Goal: Task Accomplishment & Management: Contribute content

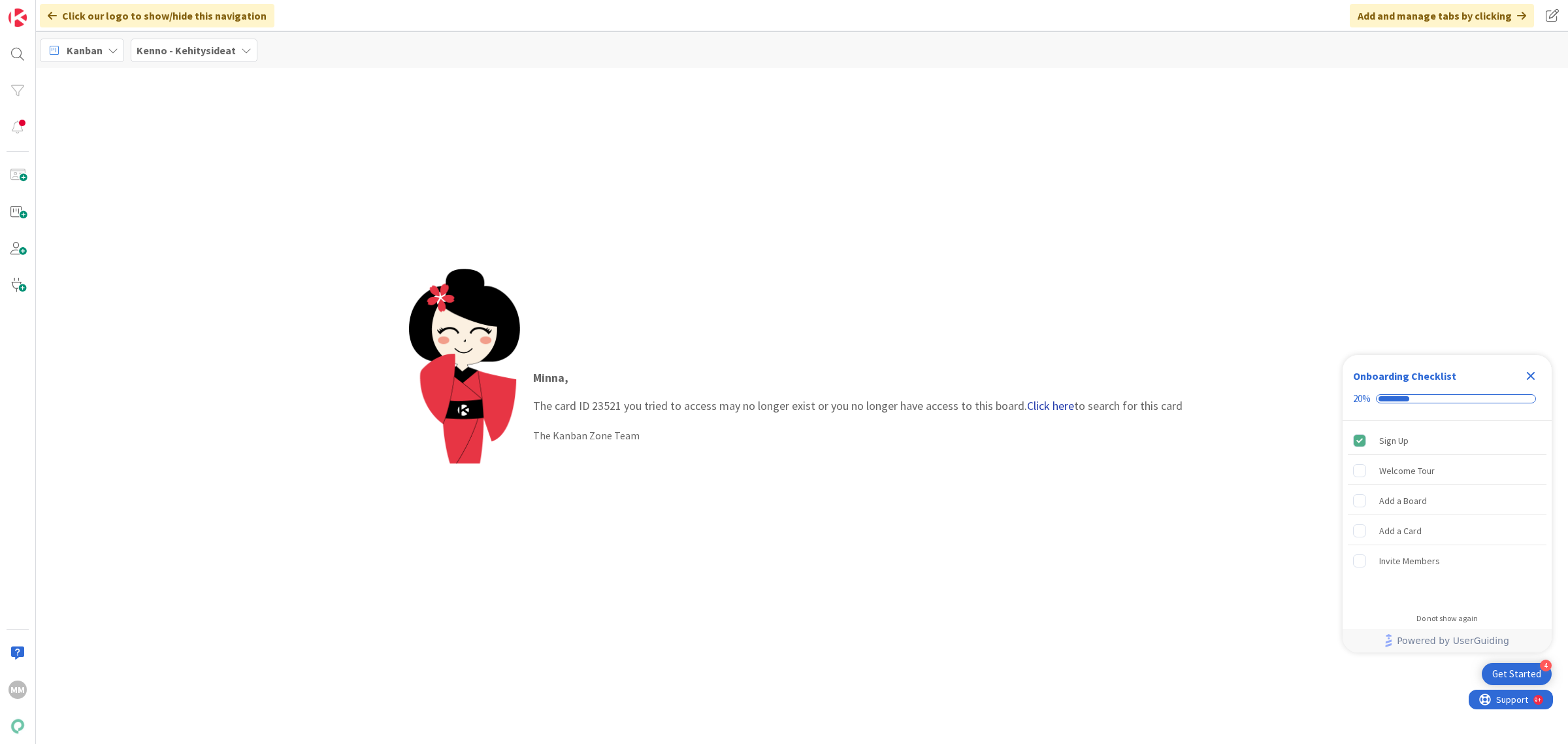
click at [1043, 410] on link "Click here" at bounding box center [1050, 406] width 47 height 15
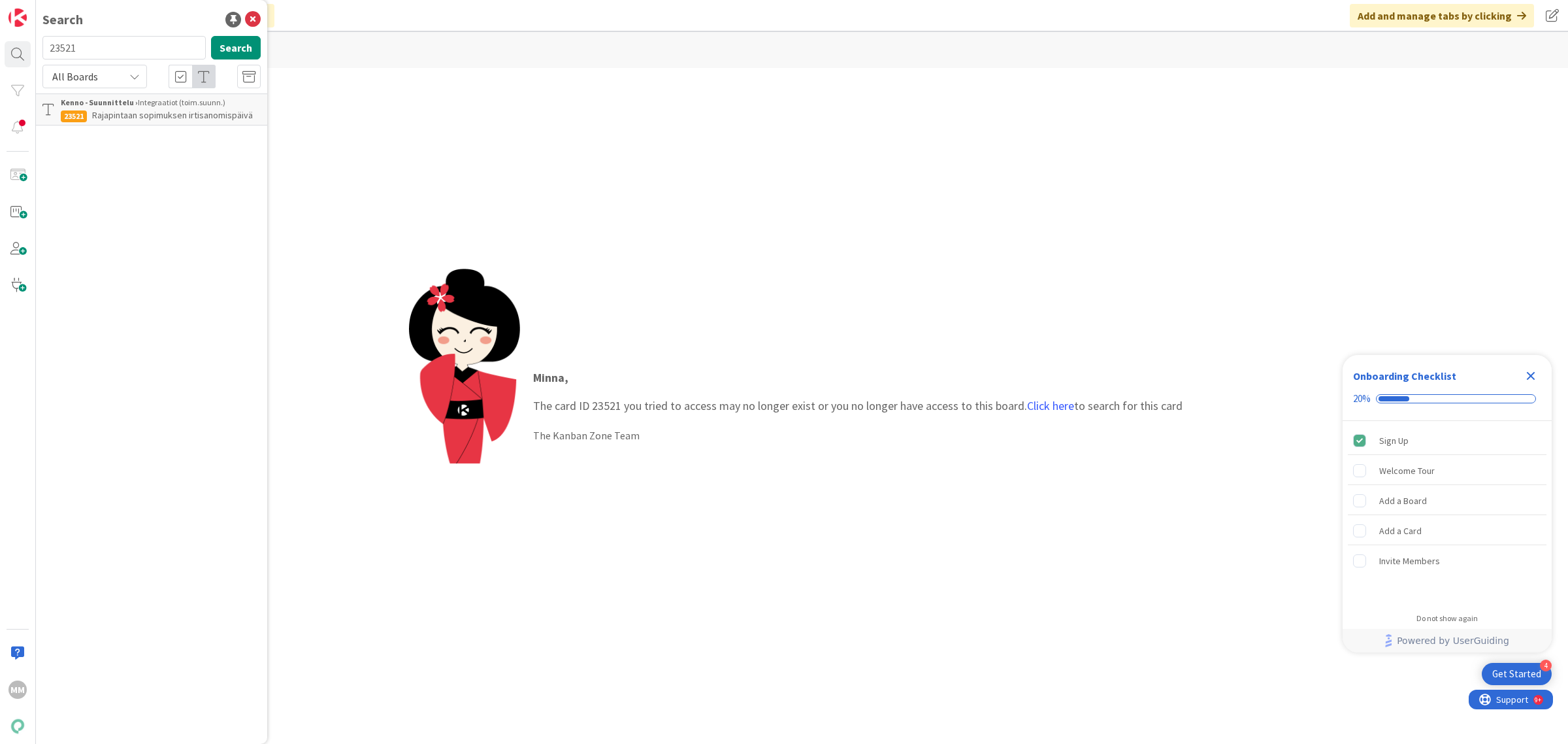
click at [162, 109] on span "Rajapintaan sopimuksen irtisanomispäivä" at bounding box center [172, 115] width 160 height 12
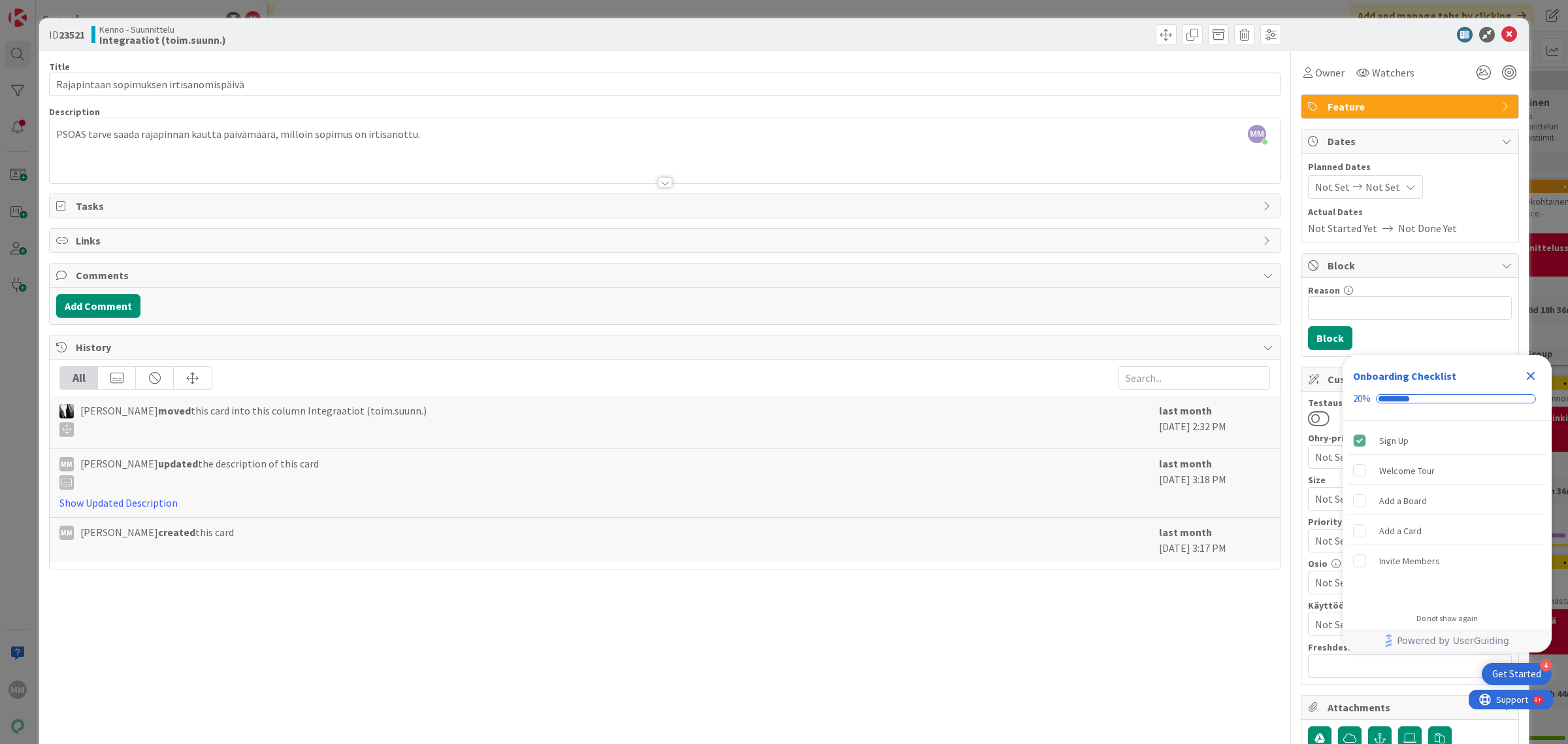
click at [1505, 34] on div at bounding box center [1403, 35] width 231 height 16
click at [1501, 33] on icon at bounding box center [1509, 35] width 16 height 16
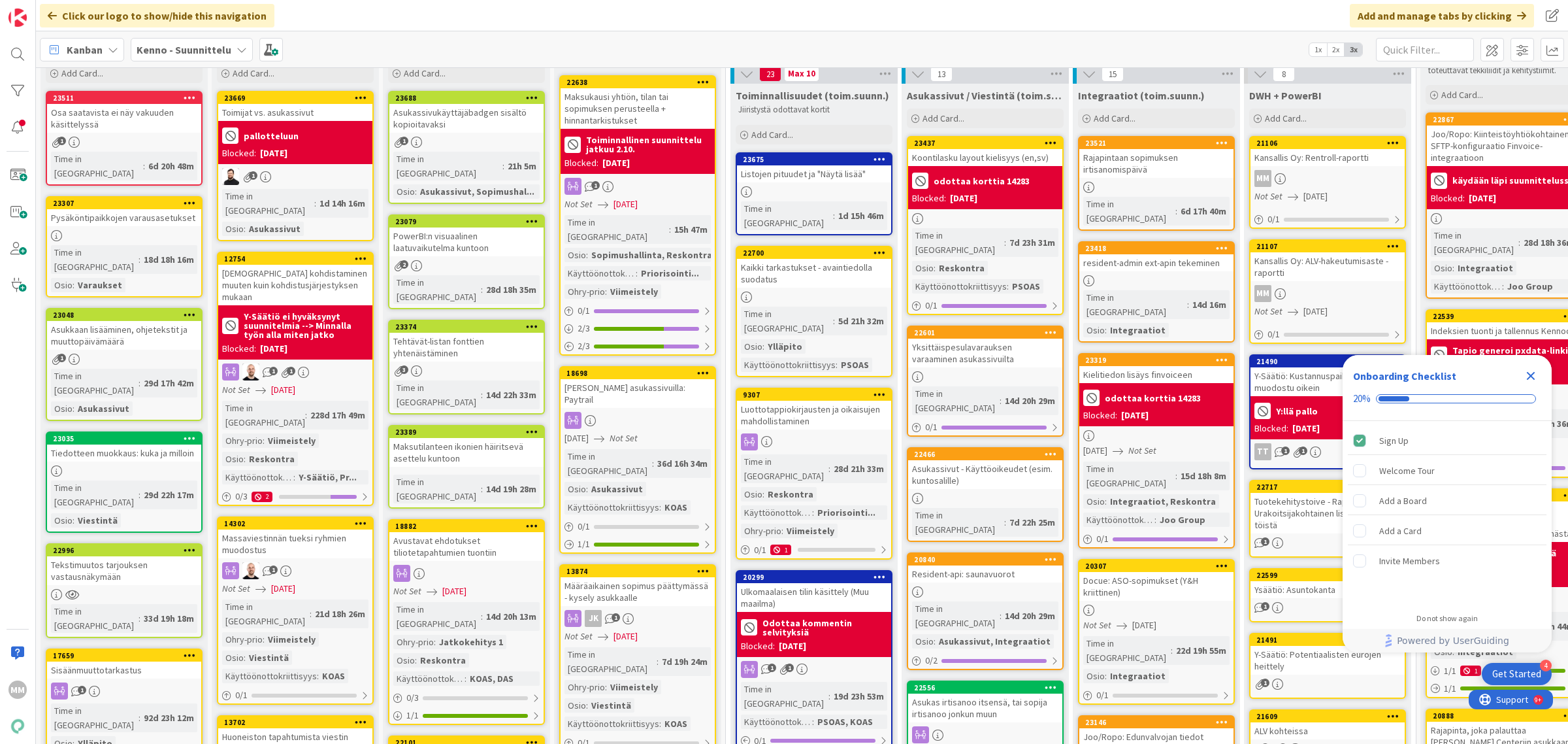
scroll to position [67, 0]
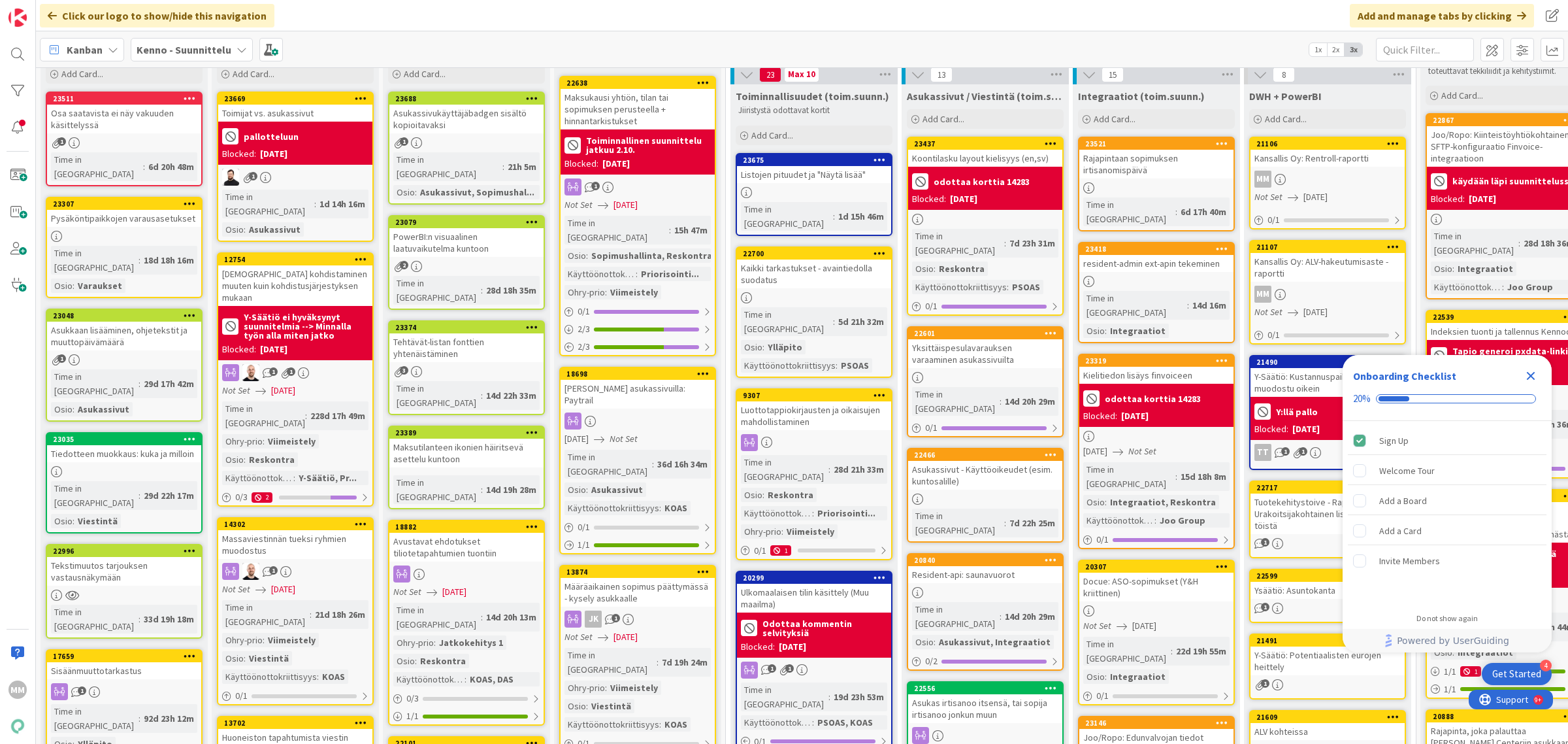
click at [828, 260] on div "Kaikki tarkastukset - avaintiedolla suodatus" at bounding box center [814, 274] width 154 height 29
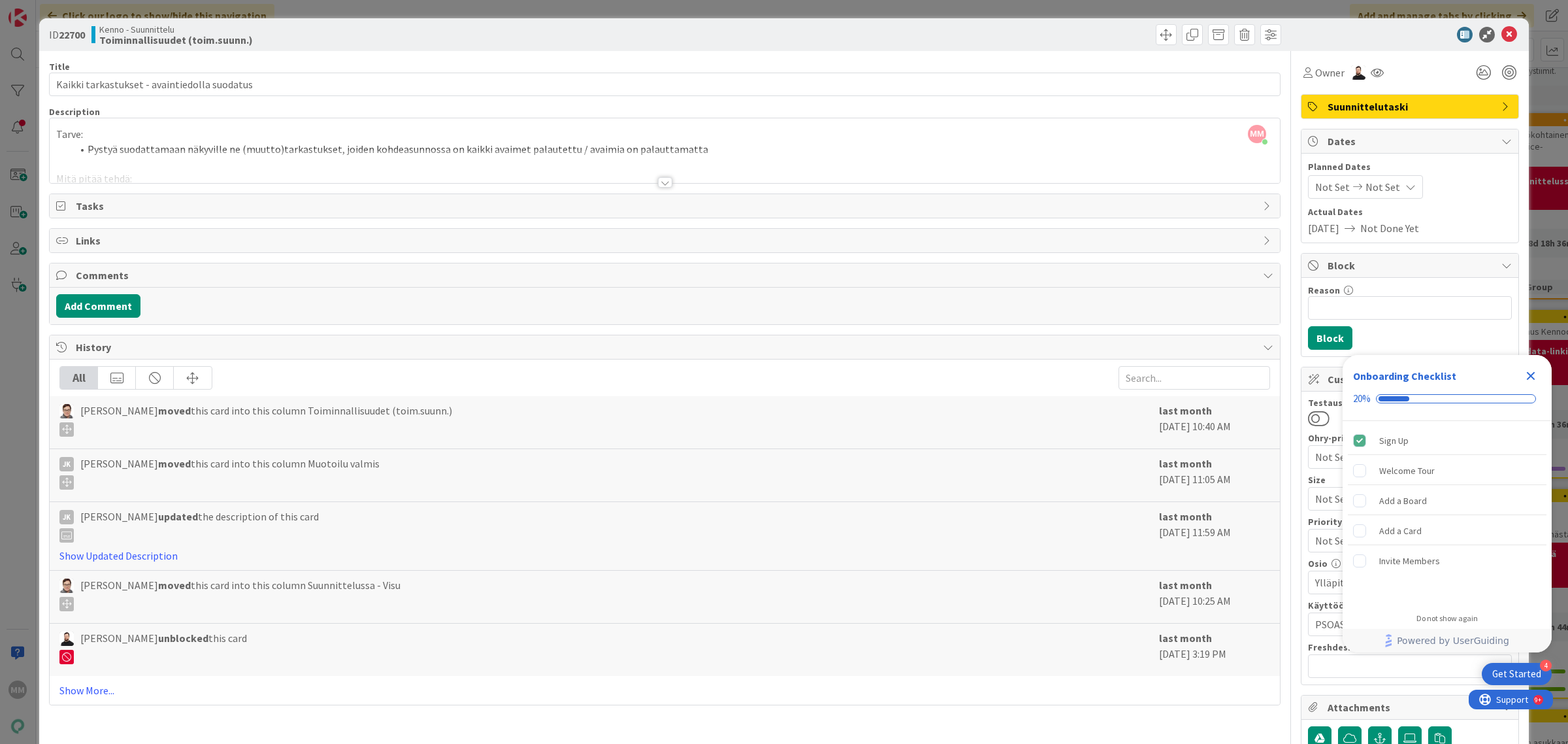
click at [102, 704] on div "All [PERSON_NAME] moved this card into this column Toiminnallisuudet (toim.suun…" at bounding box center [665, 532] width 1230 height 345
click at [101, 689] on link "Show More..." at bounding box center [664, 690] width 1210 height 16
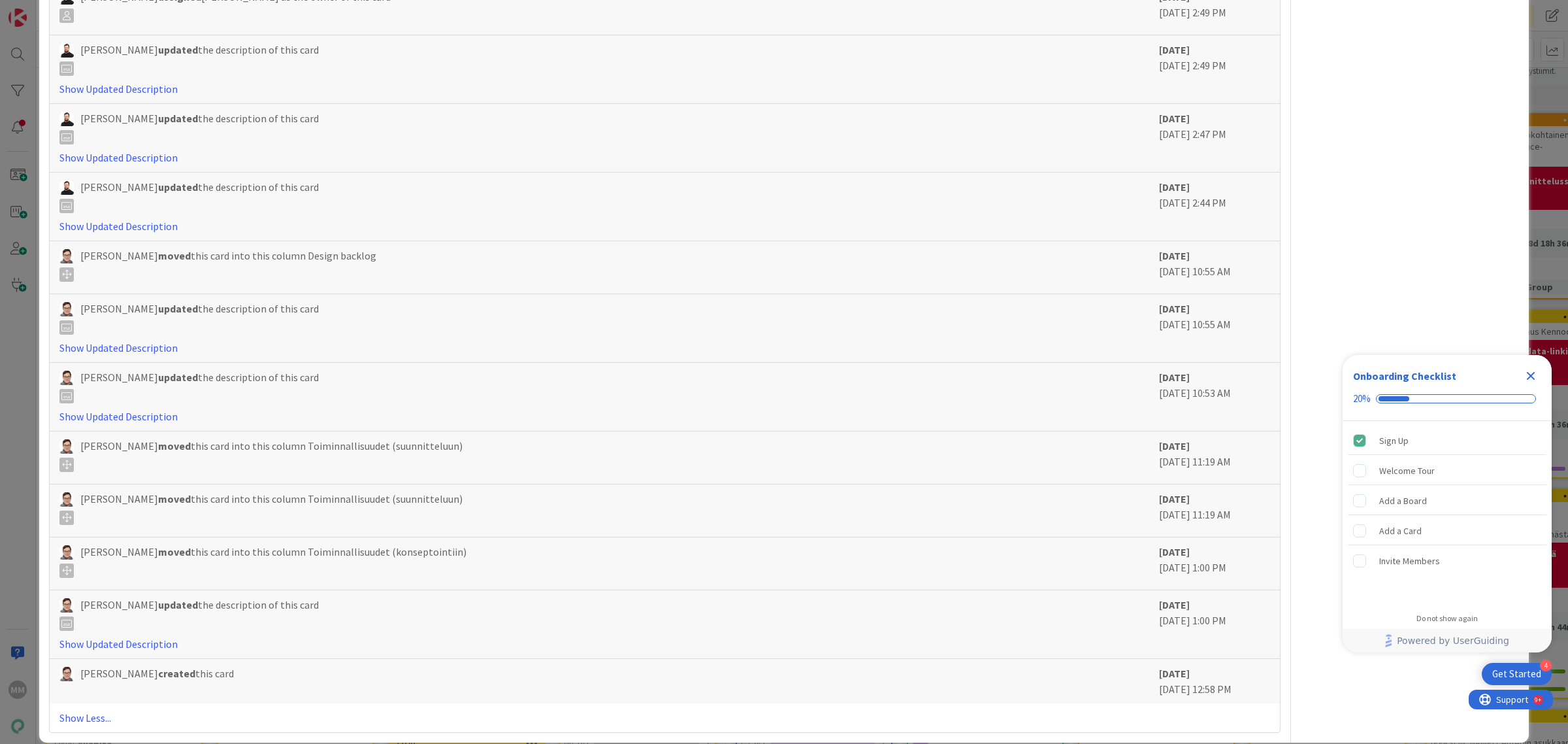
scroll to position [981, 0]
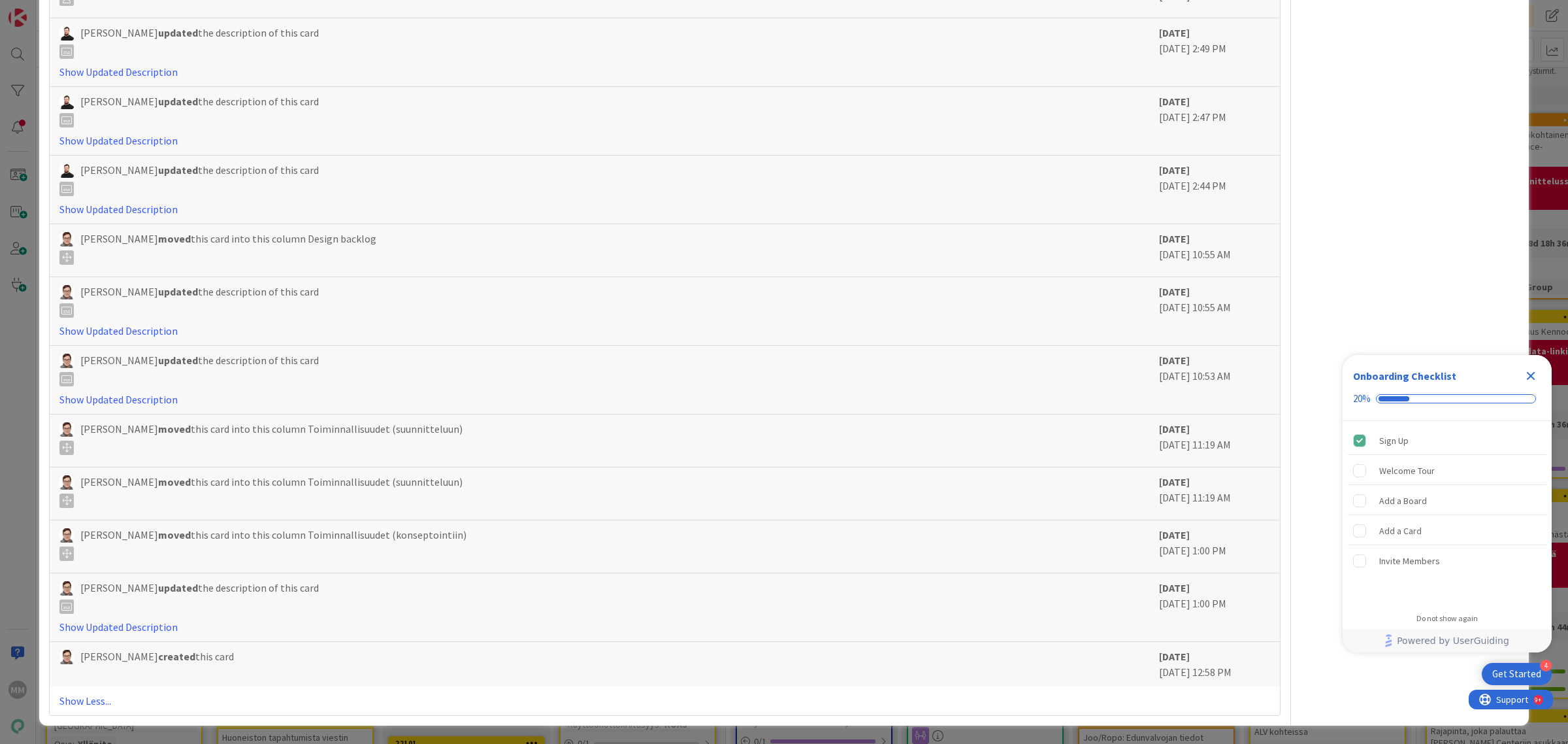
click at [1541, 377] on div "Close Checklist" at bounding box center [1530, 375] width 21 height 21
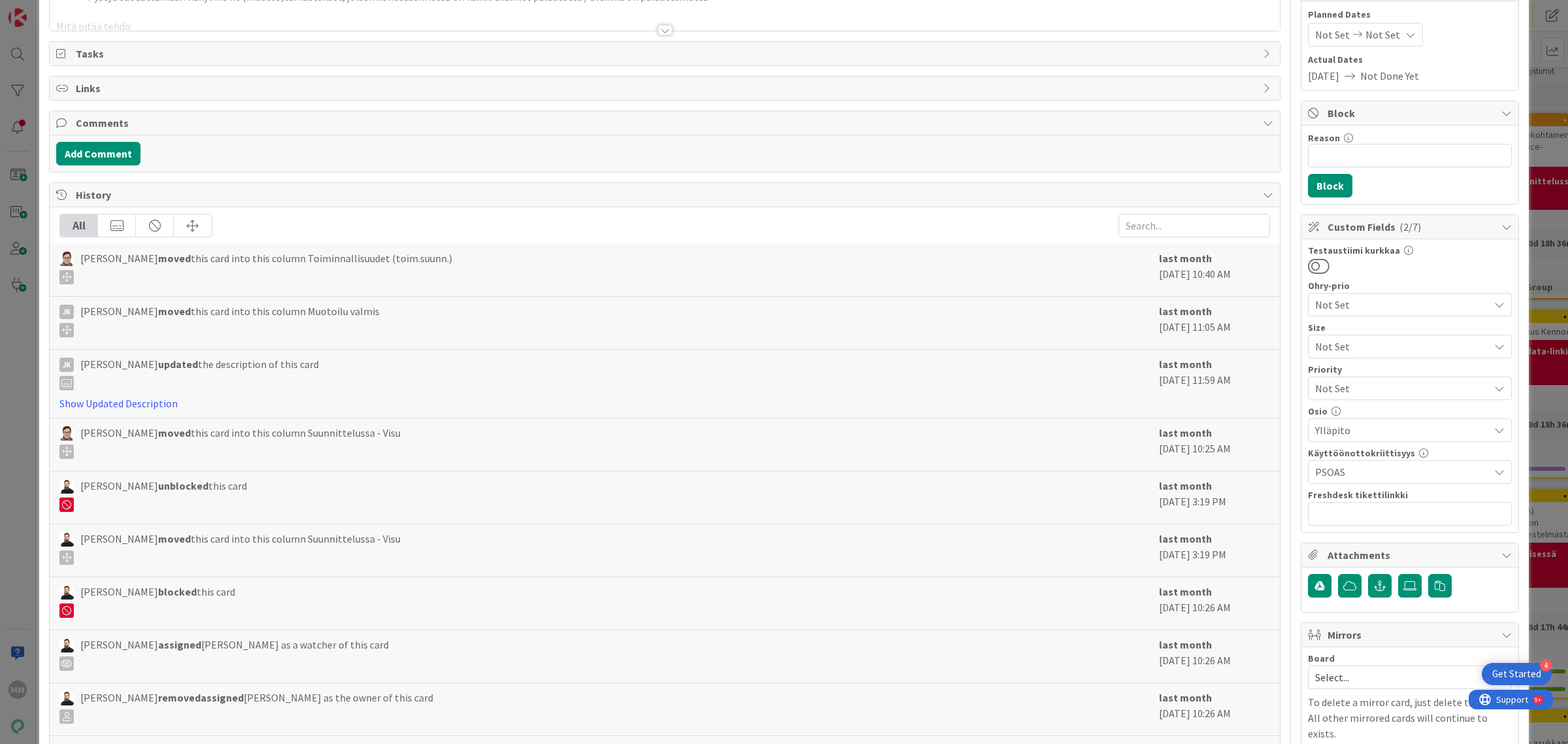
scroll to position [0, 0]
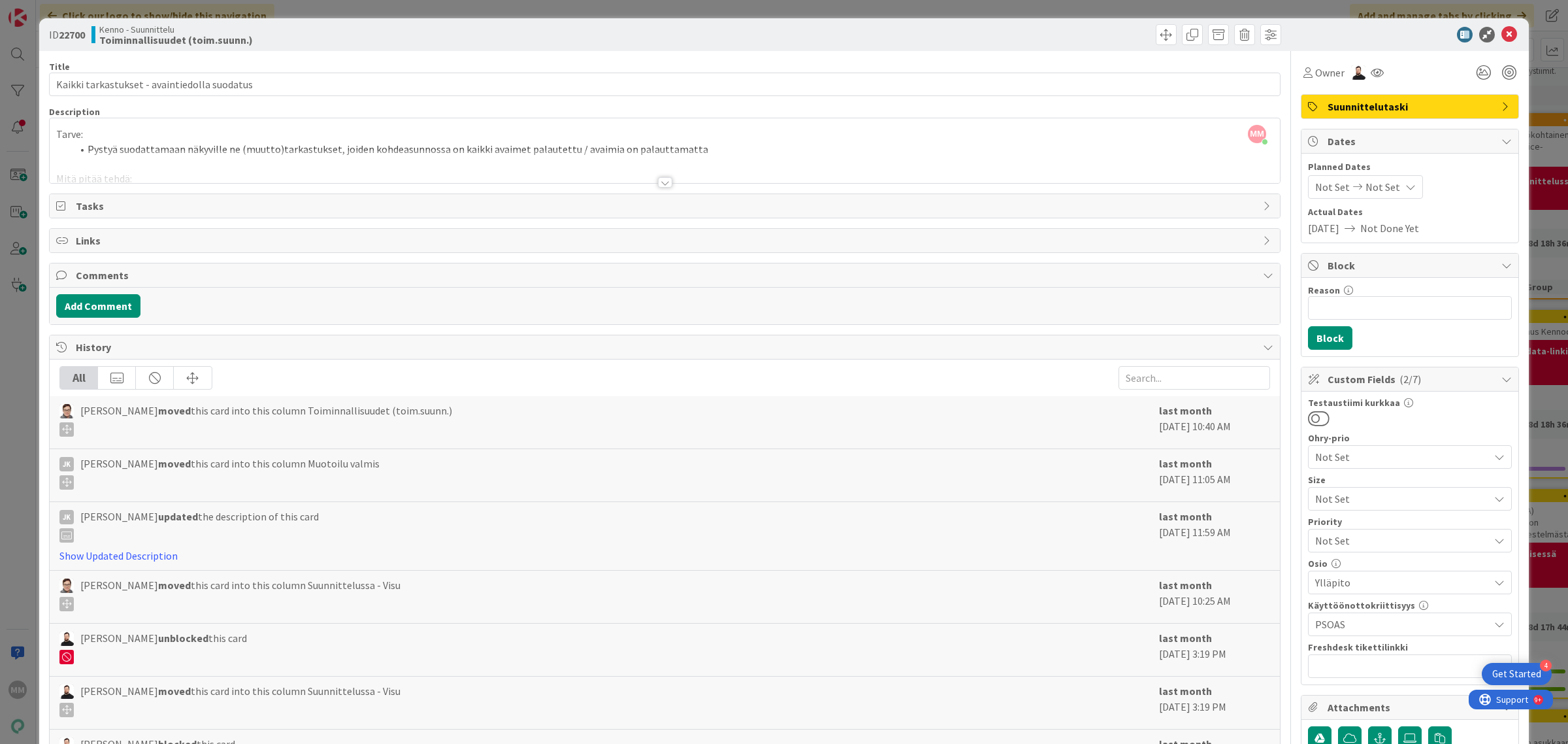
click at [658, 185] on div at bounding box center [665, 183] width 15 height 11
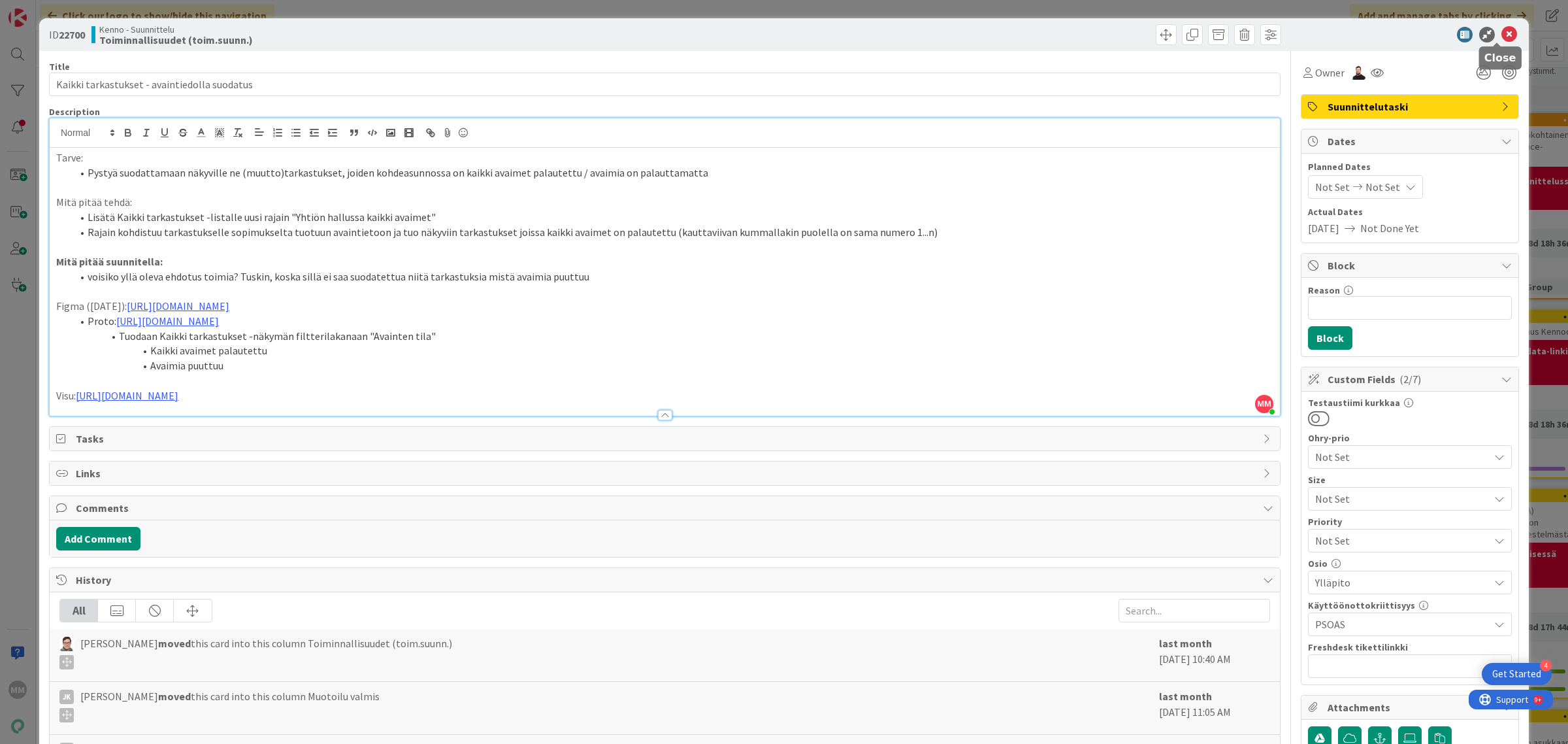
click at [1488, 47] on div "Close" at bounding box center [1500, 58] width 43 height 23
click at [1501, 31] on icon at bounding box center [1509, 35] width 16 height 16
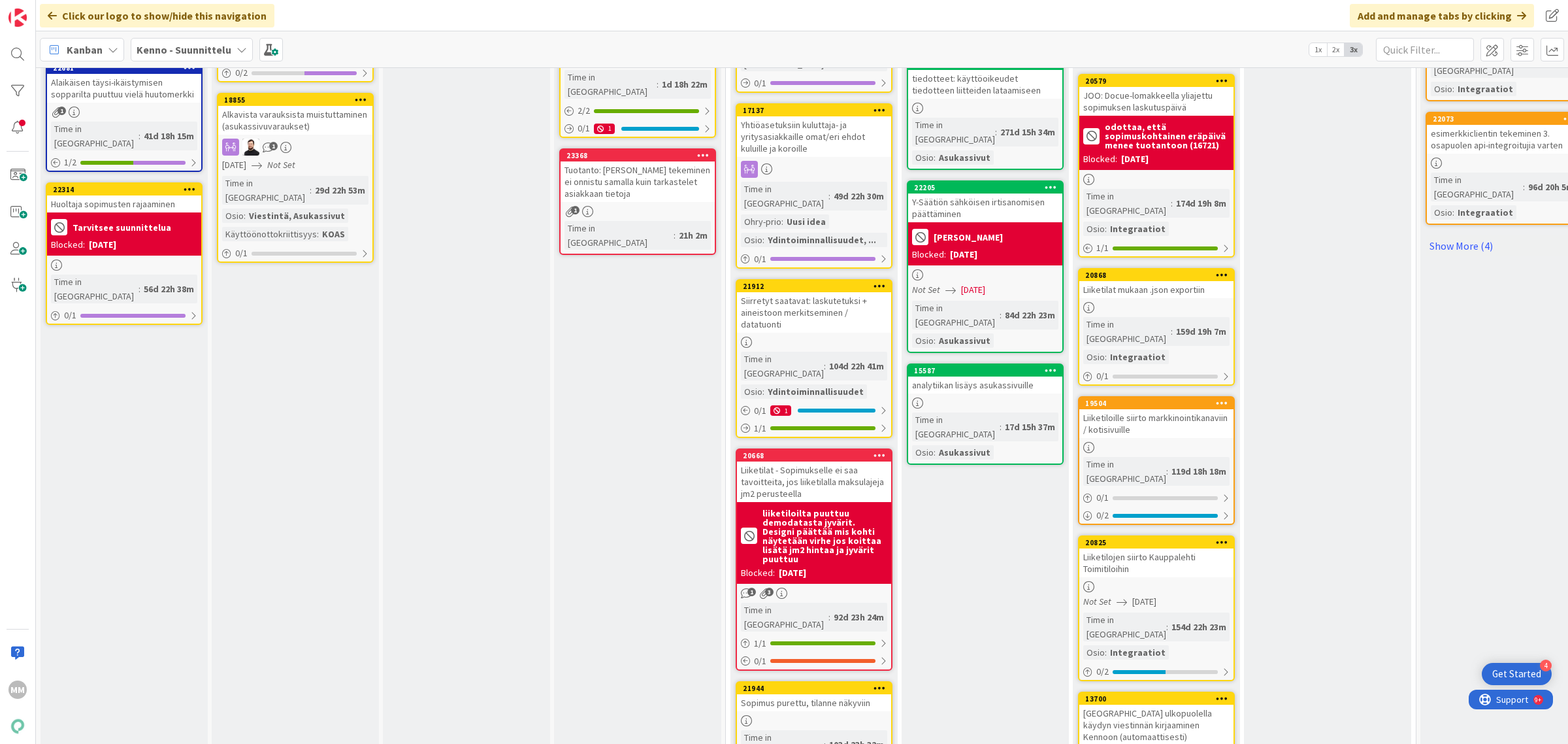
scroll to position [1501, 0]
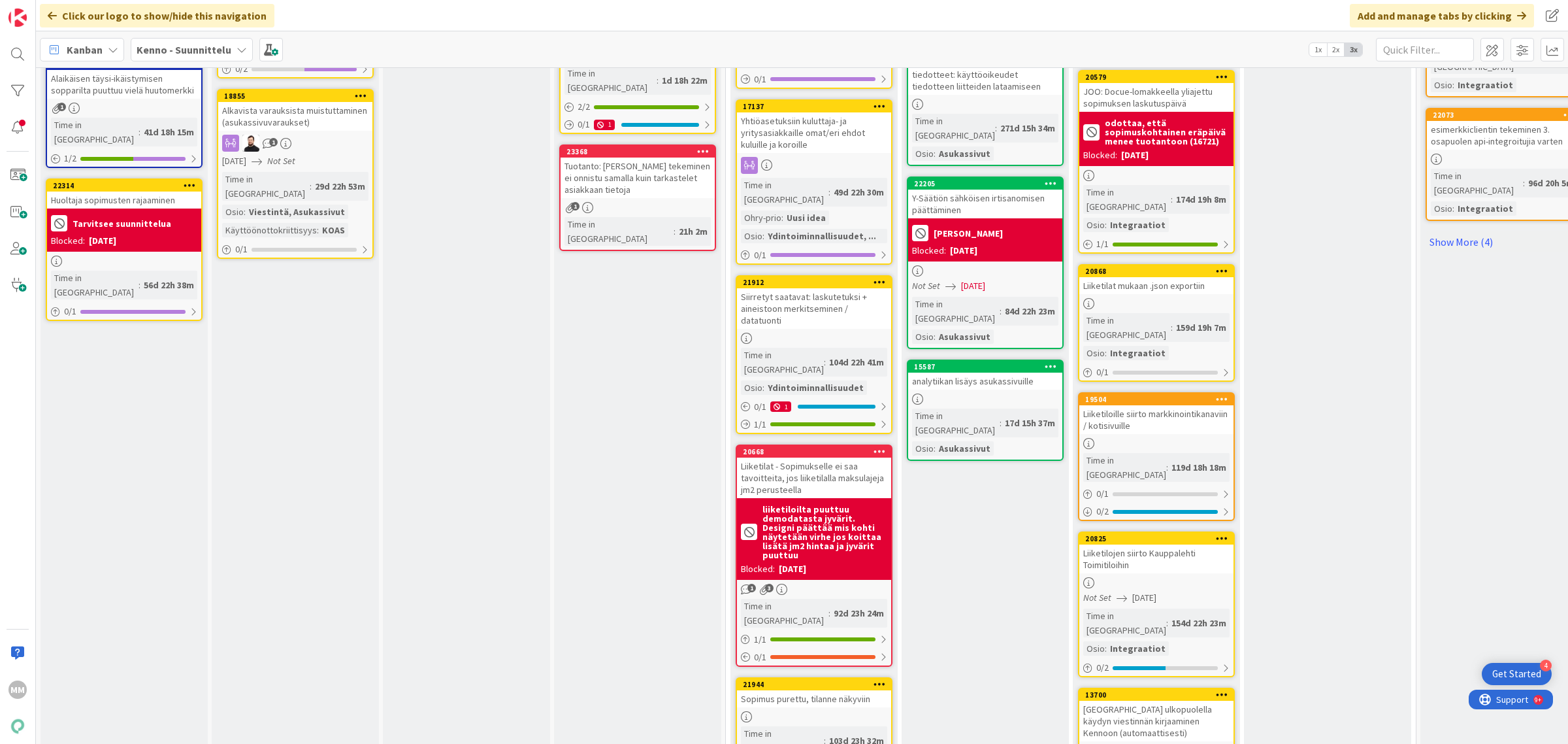
click at [971, 446] on div "Asukassivut / Viestintä (toim.suunn.) Add Card... 23437 Koontilasku layout kiel…" at bounding box center [985, 310] width 167 height 3322
click at [975, 425] on div "Asukassivut / Viestintä (toim.suunn.) Add Card... 23437 Koontilasku layout kiel…" at bounding box center [985, 310] width 167 height 3322
click at [860, 711] on div at bounding box center [814, 717] width 154 height 11
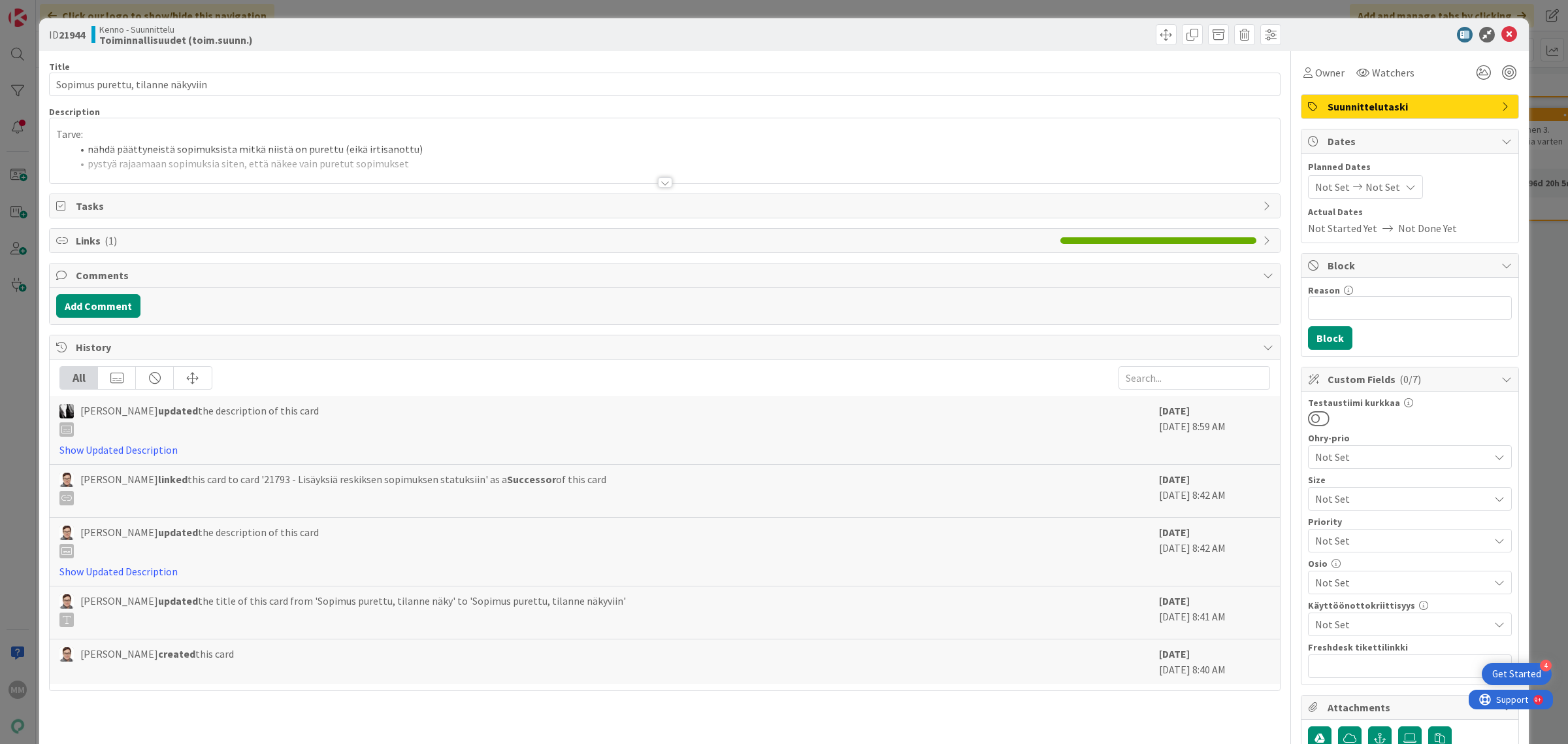
click at [649, 180] on div at bounding box center [665, 167] width 1230 height 33
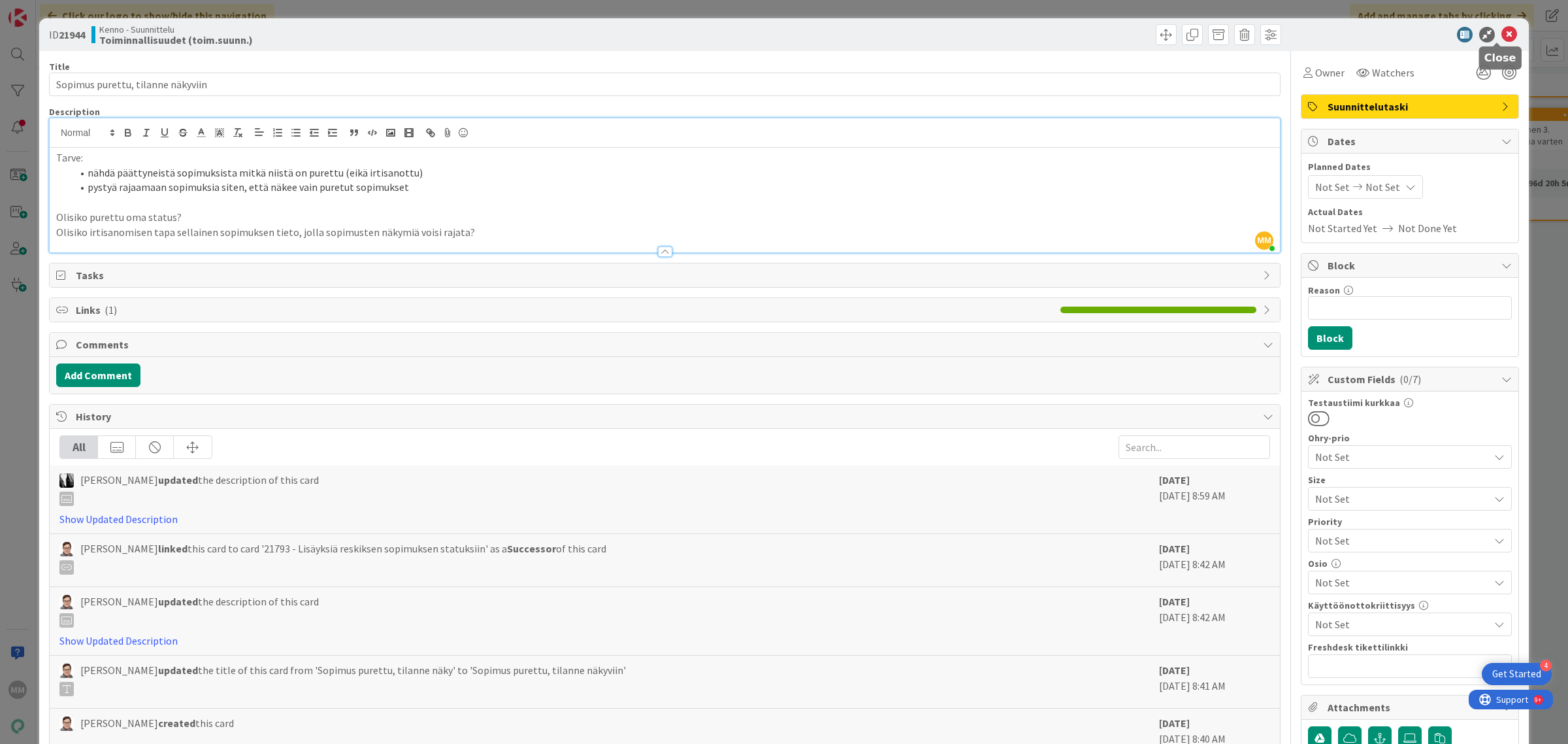
click at [1501, 37] on icon at bounding box center [1509, 35] width 16 height 16
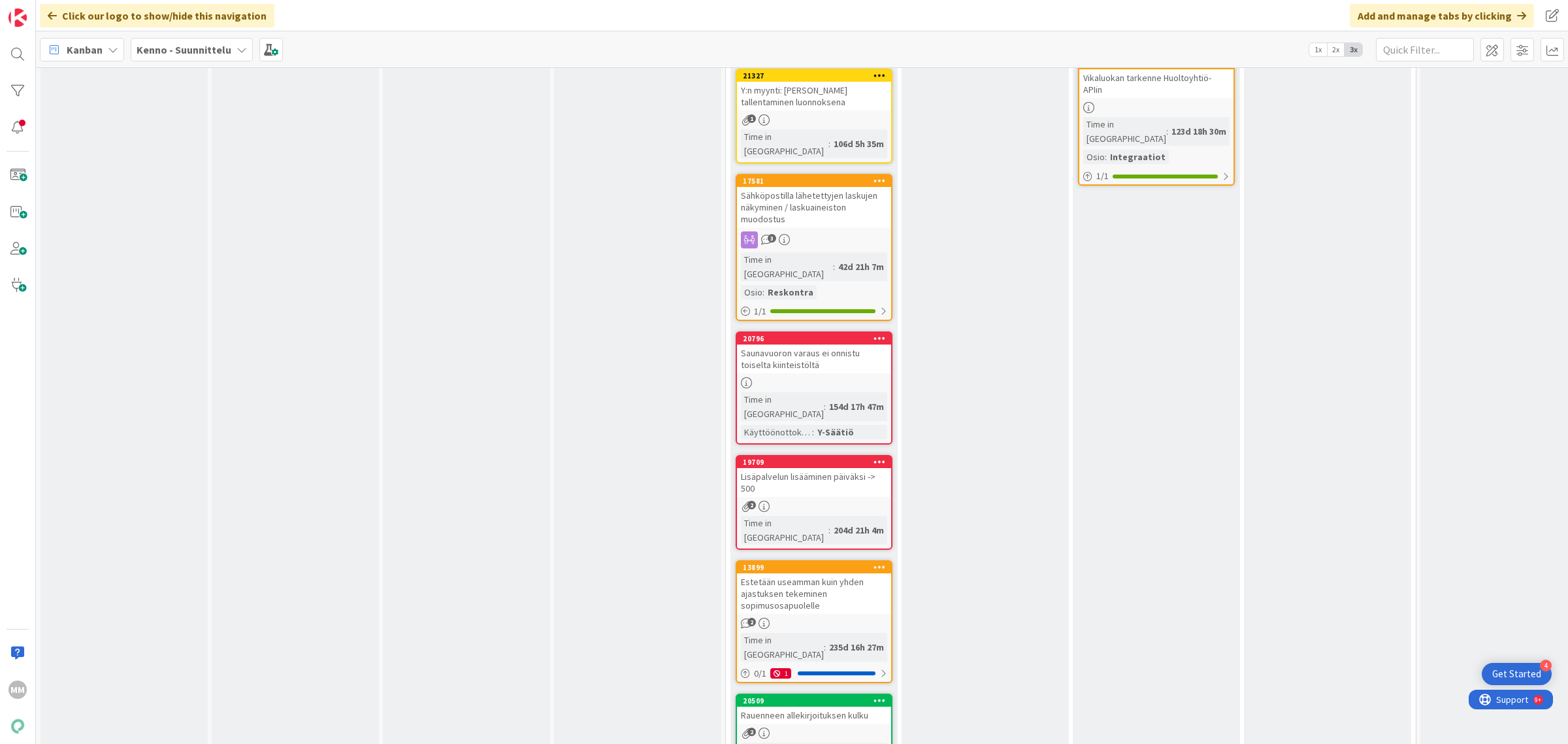
scroll to position [2368, 0]
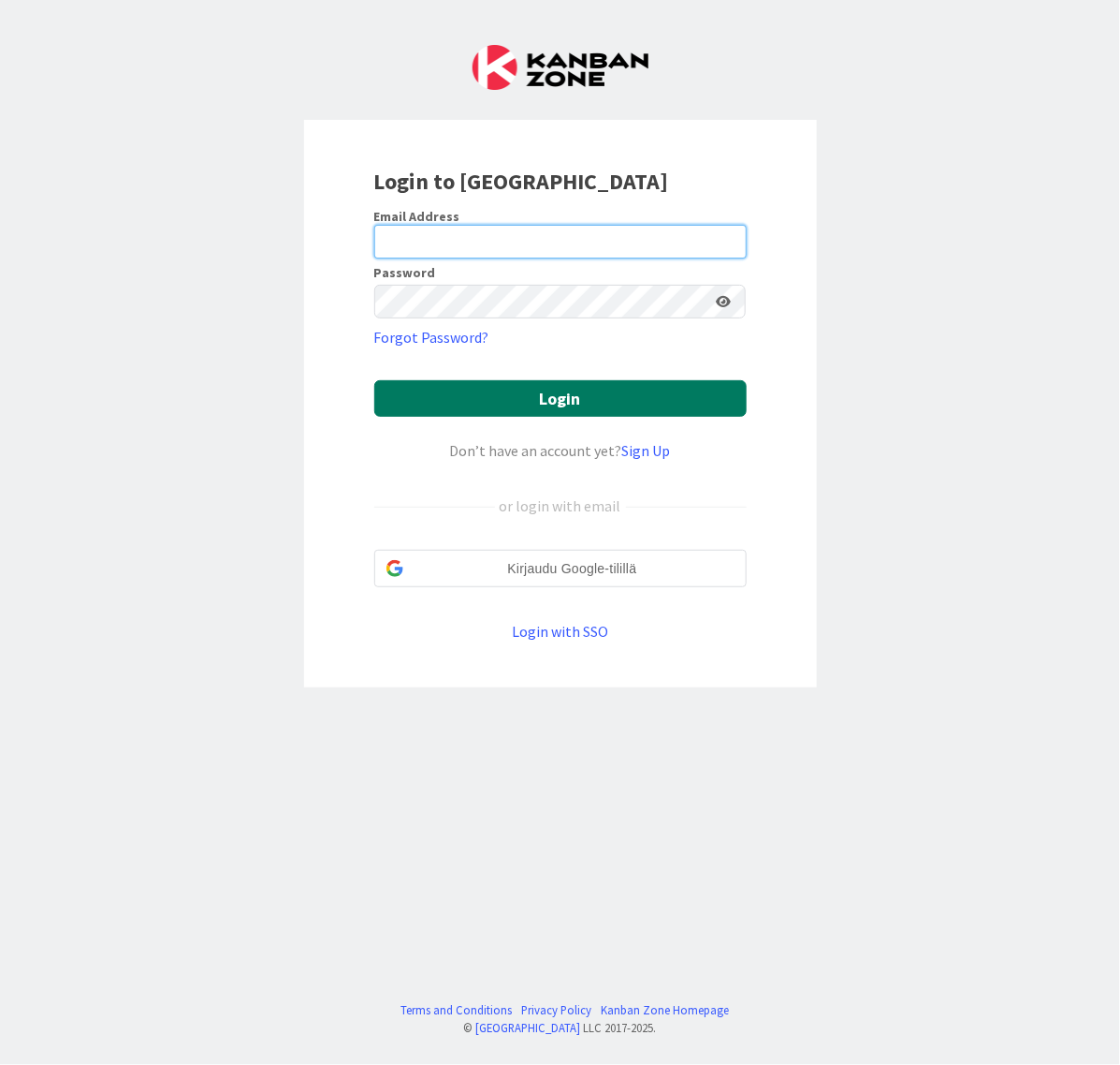
type input "[EMAIL_ADDRESS][DOMAIN_NAME]"
click at [585, 389] on button "Login" at bounding box center [560, 398] width 373 height 36
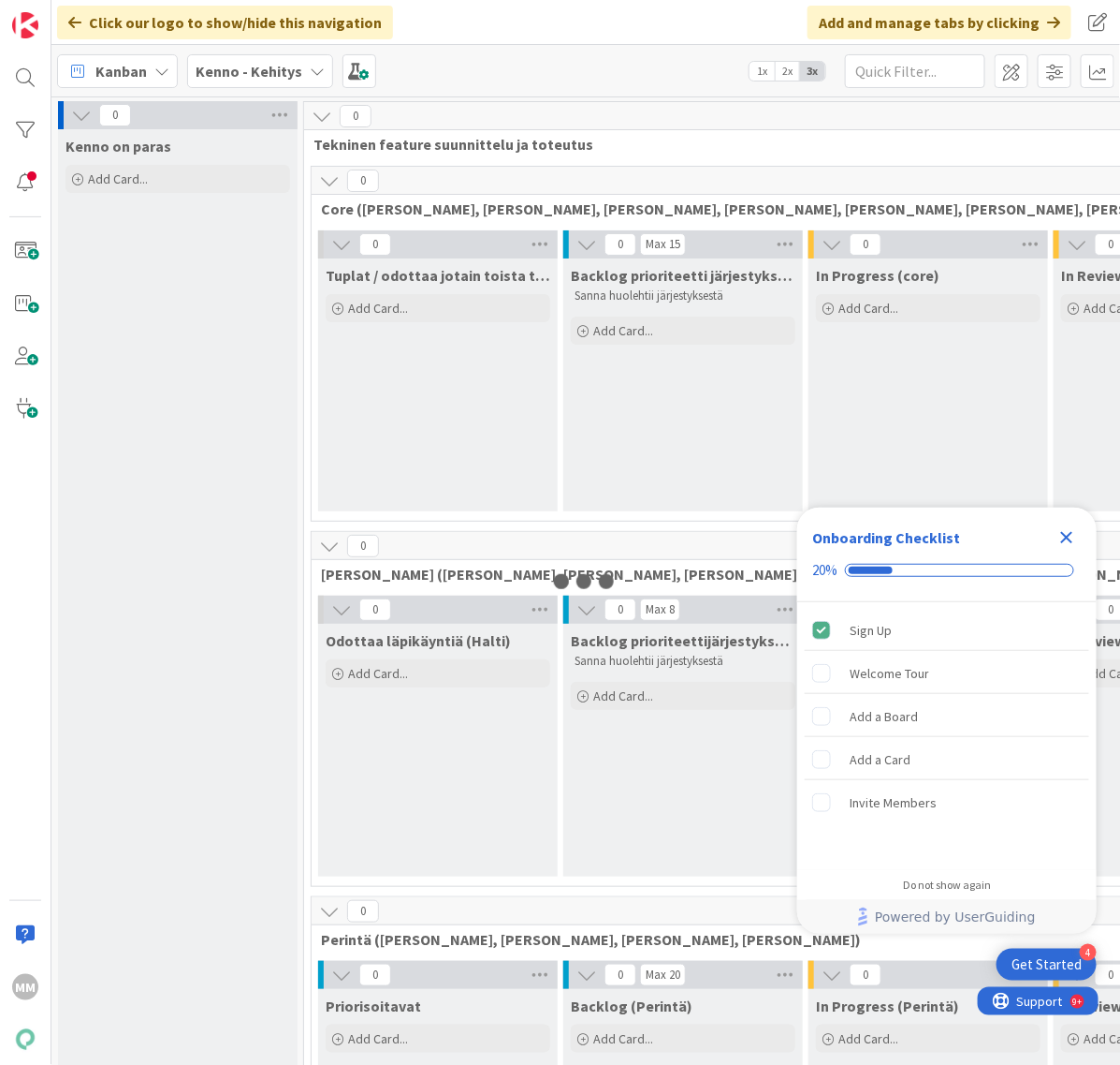
click at [1076, 543] on icon "Close Checklist" at bounding box center [1068, 537] width 23 height 23
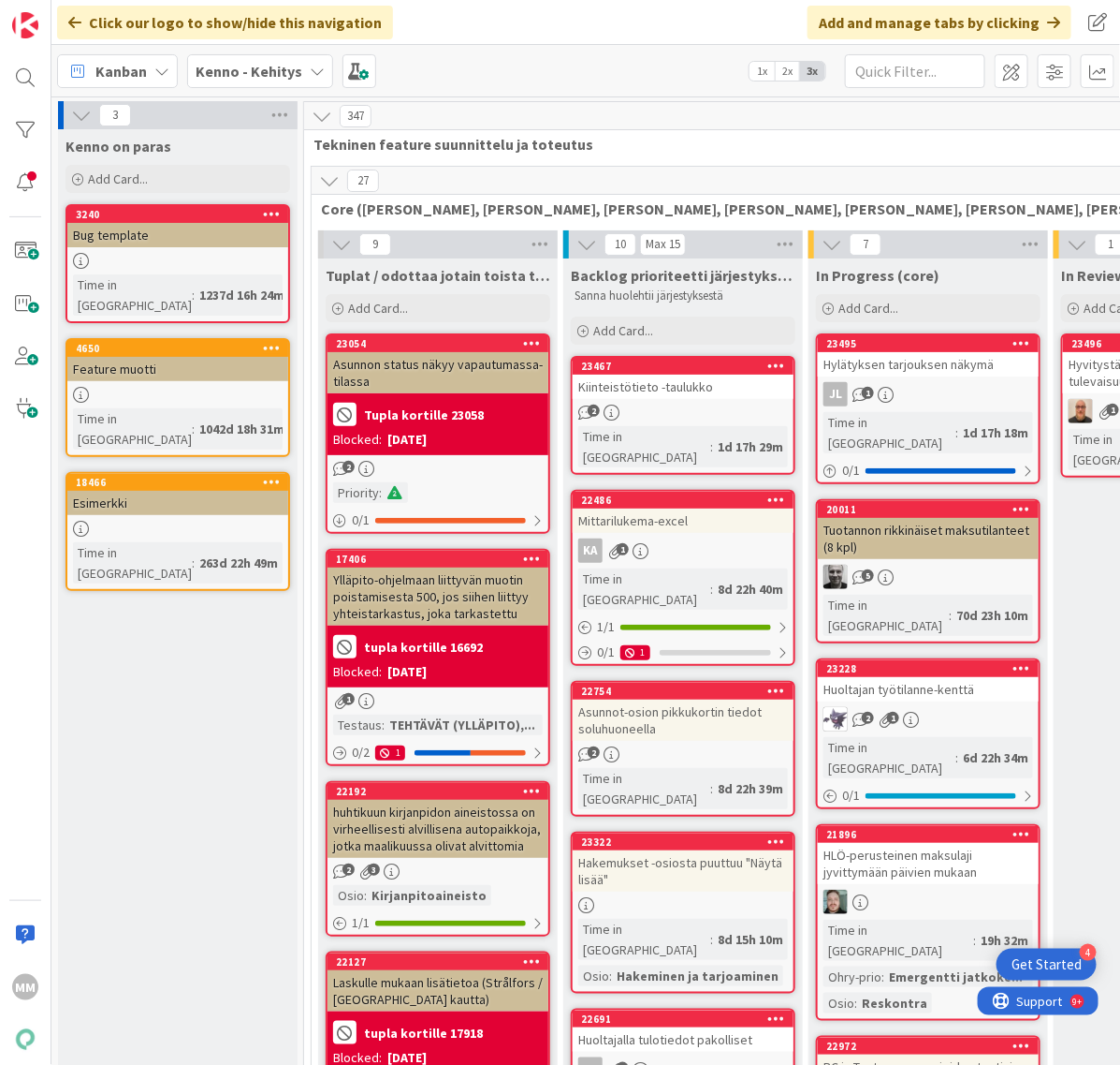
click at [240, 66] on b "Kenno - Kehitys" at bounding box center [249, 72] width 107 height 19
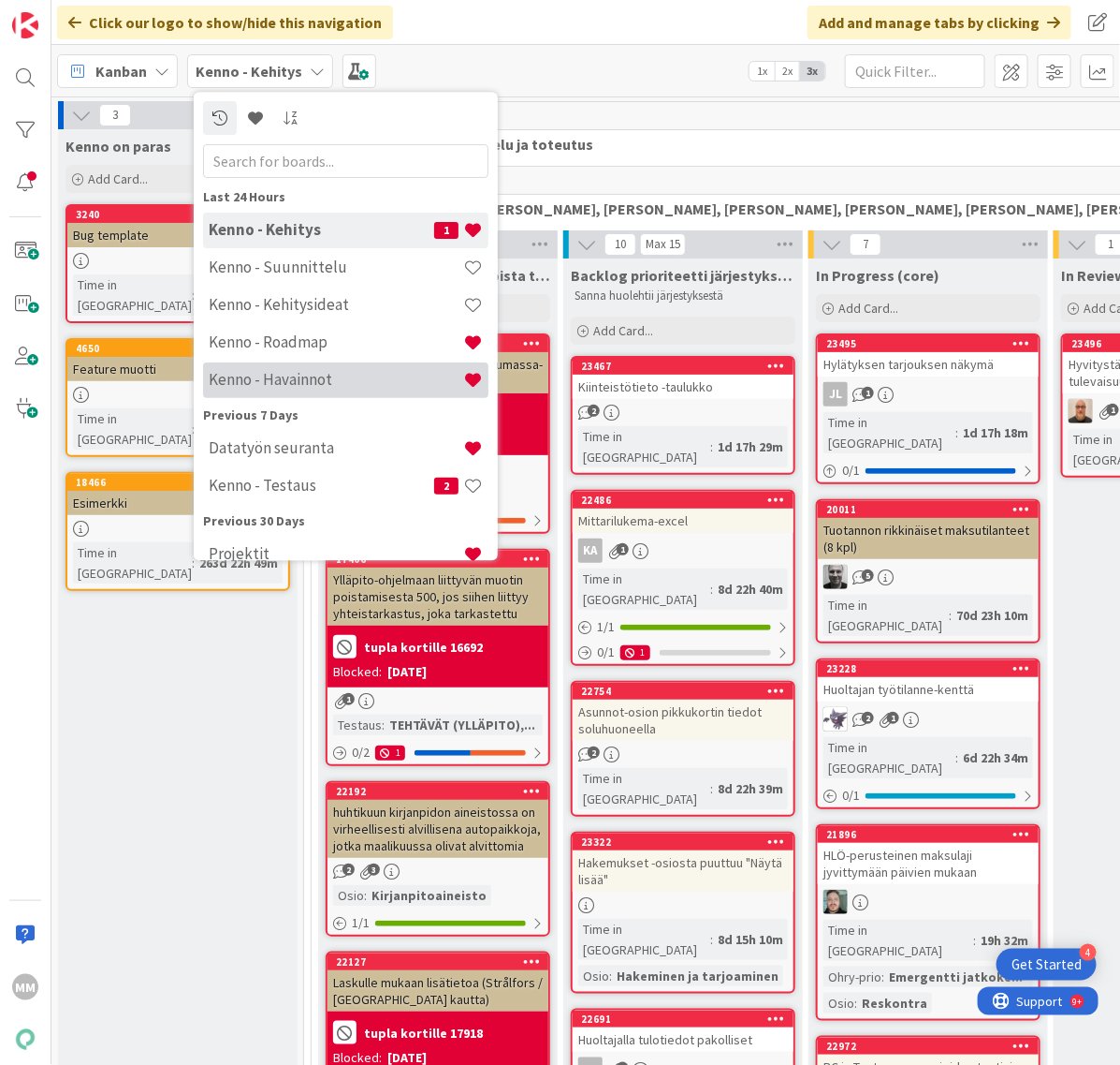
click at [314, 382] on h4 "Kenno - Havainnot" at bounding box center [336, 381] width 255 height 19
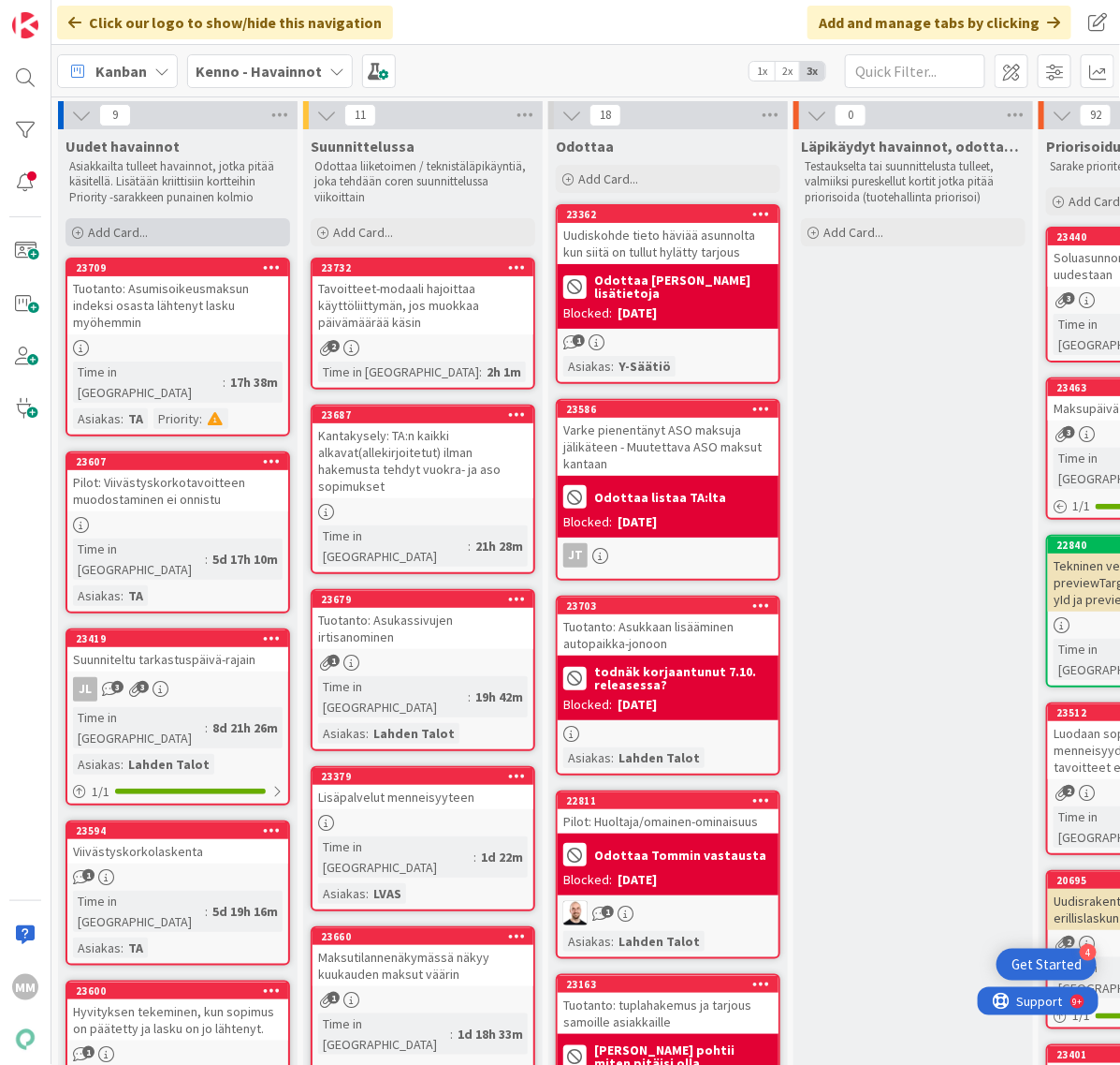
click at [141, 230] on span "Add Card..." at bounding box center [117, 233] width 60 height 17
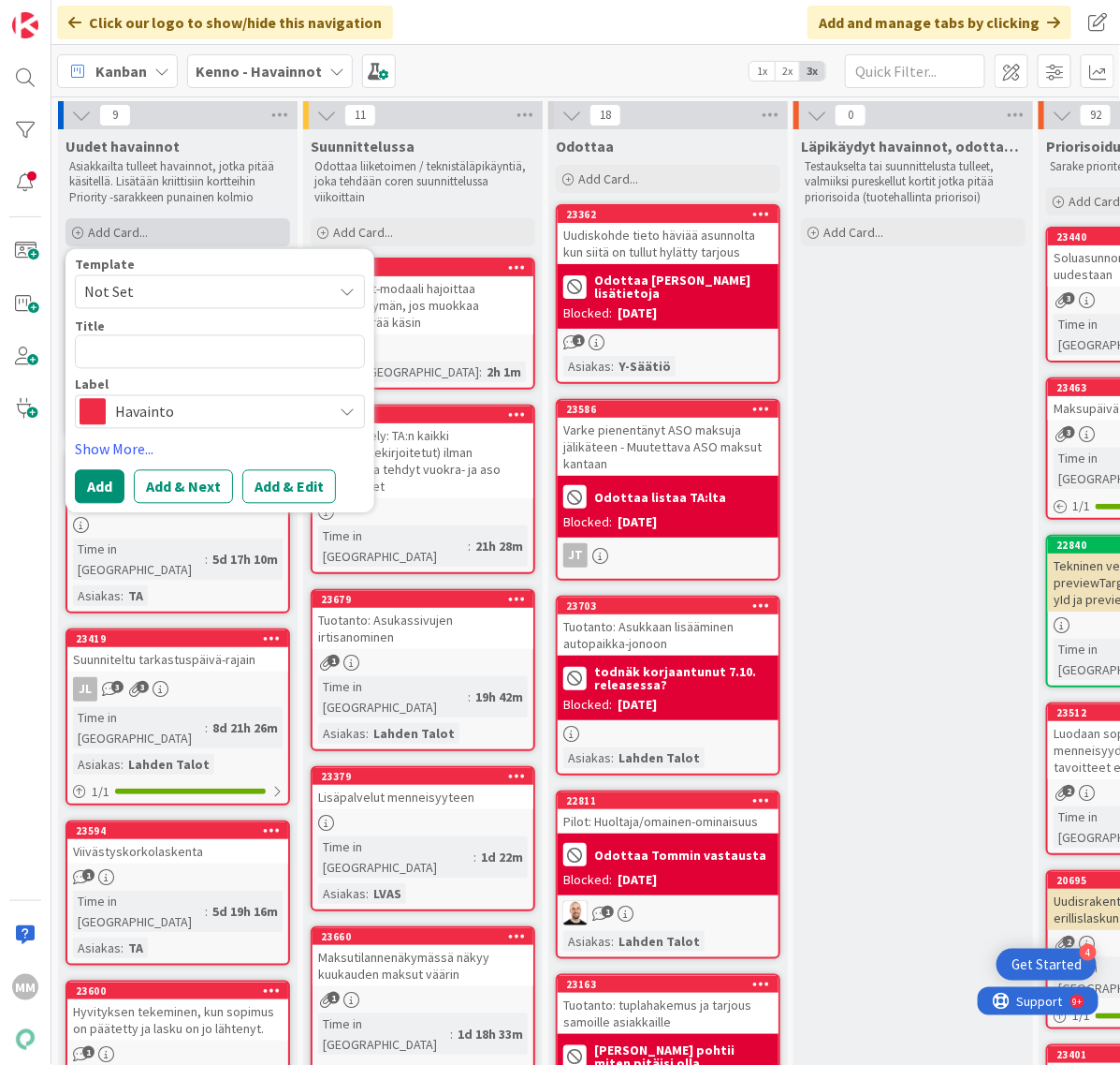
type textarea "x"
type textarea "P"
type textarea "x"
type textarea "PS"
type textarea "x"
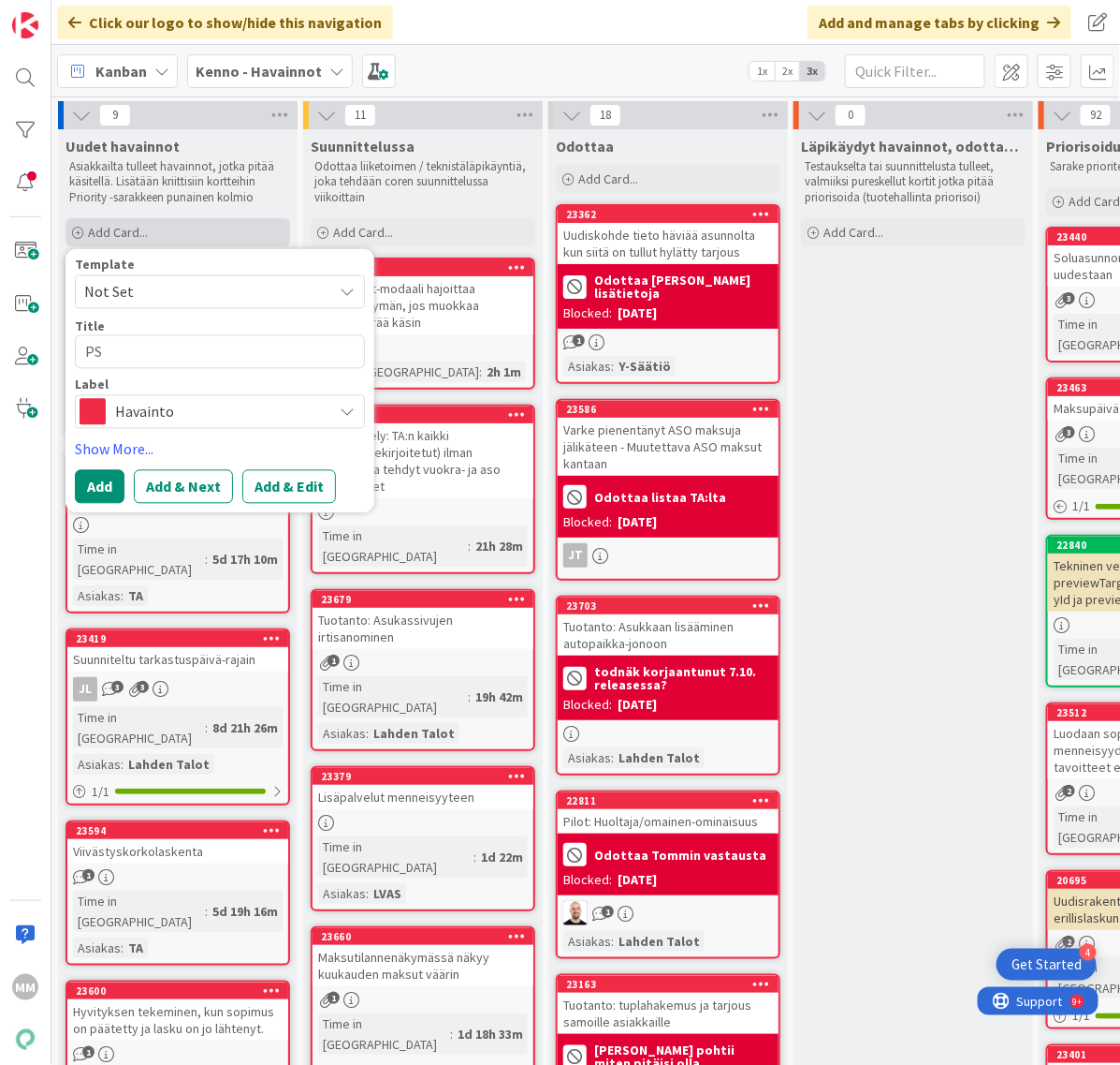
type textarea "PSO"
type textarea "x"
type textarea "PSOA"
type textarea "x"
type textarea "PSOAS"
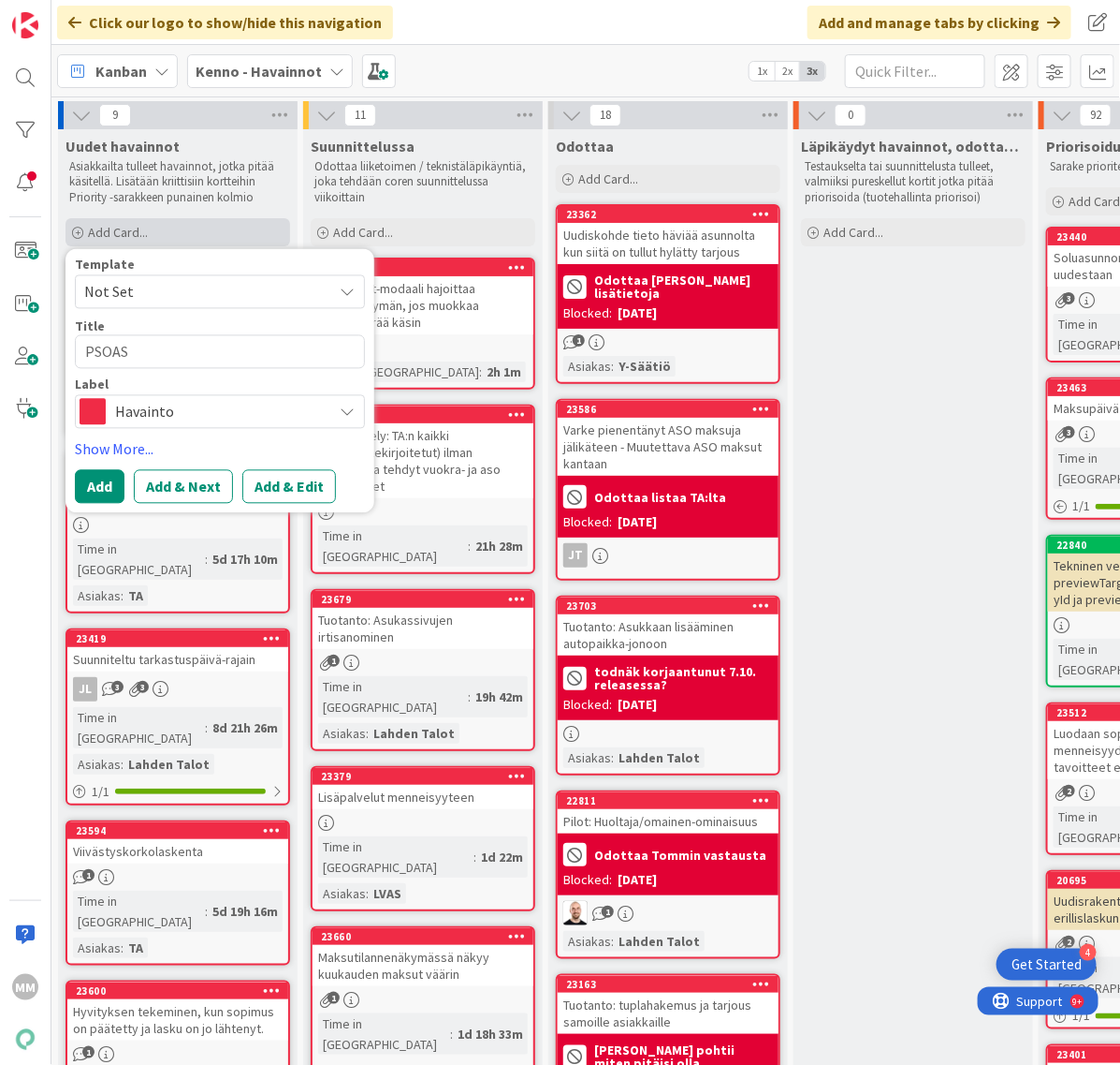
type textarea "x"
type textarea "PSOAS"
type textarea "x"
type textarea "PSOAS t"
type textarea "x"
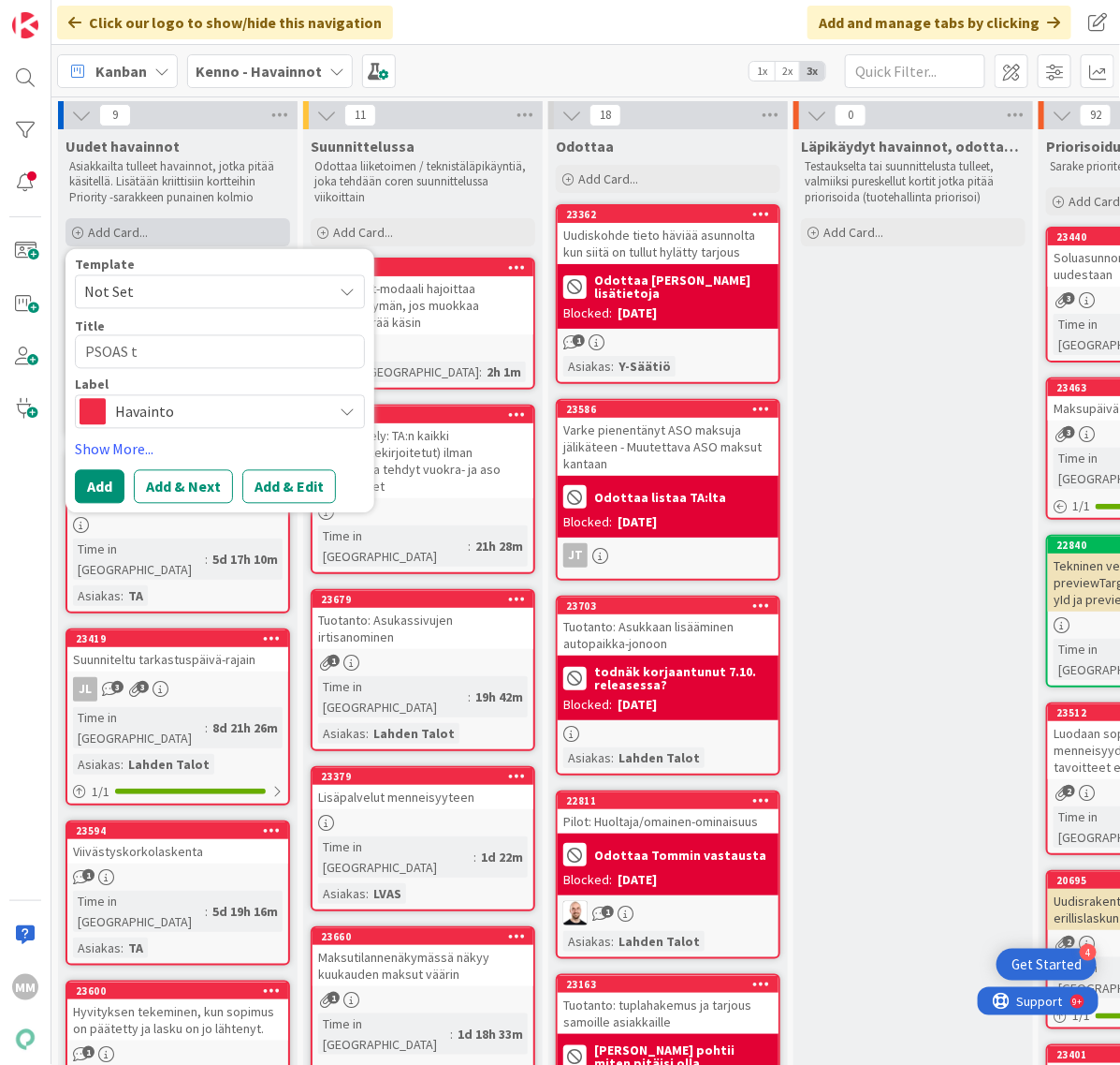
type textarea "PSOAS tu"
type textarea "x"
type textarea "PSOAS tuo"
type textarea "x"
type textarea "PSOAS tuot"
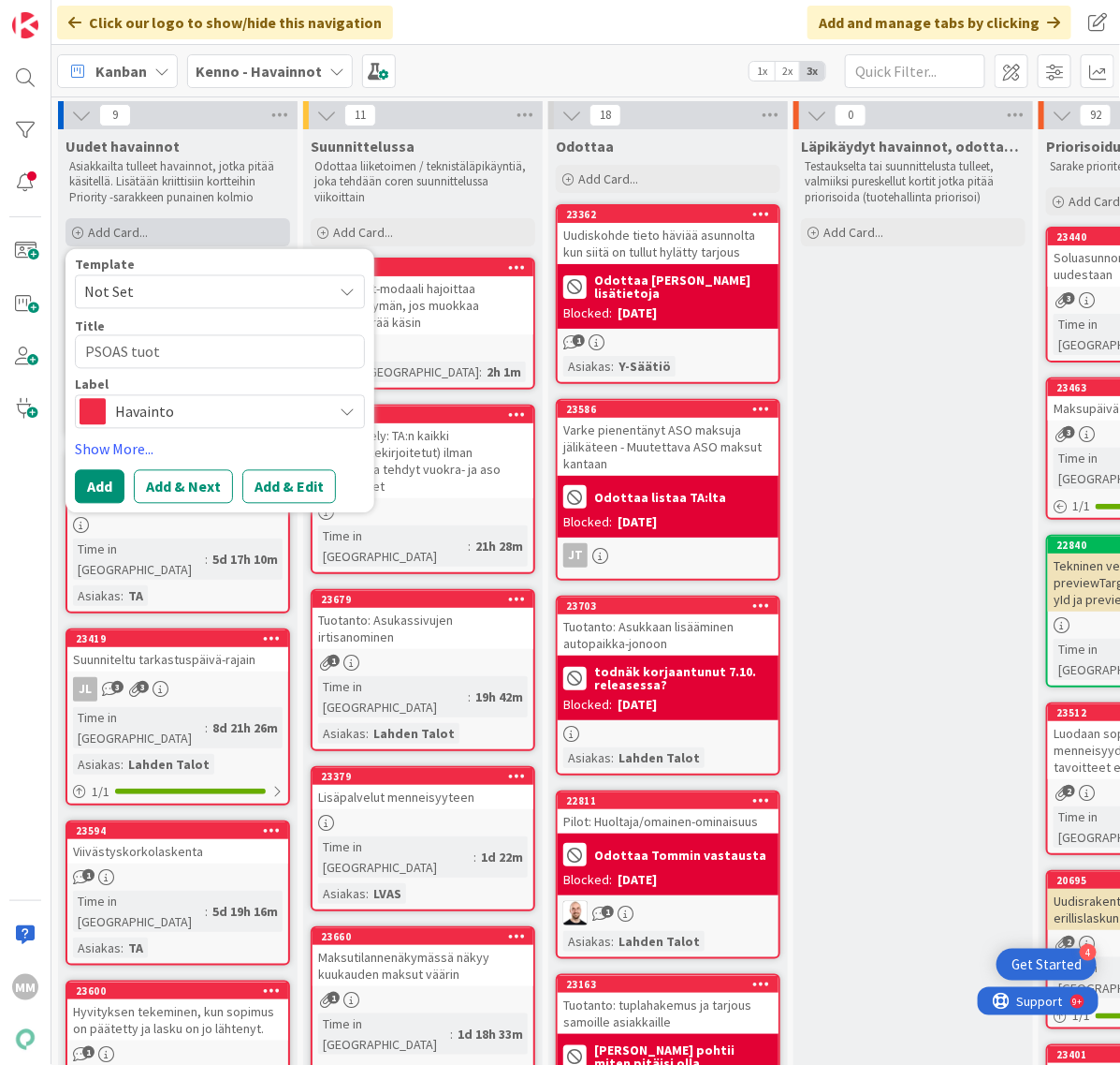
type textarea "x"
type textarea "PSOAS tuota"
type textarea "x"
type textarea "PSOAS tuotant"
type textarea "x"
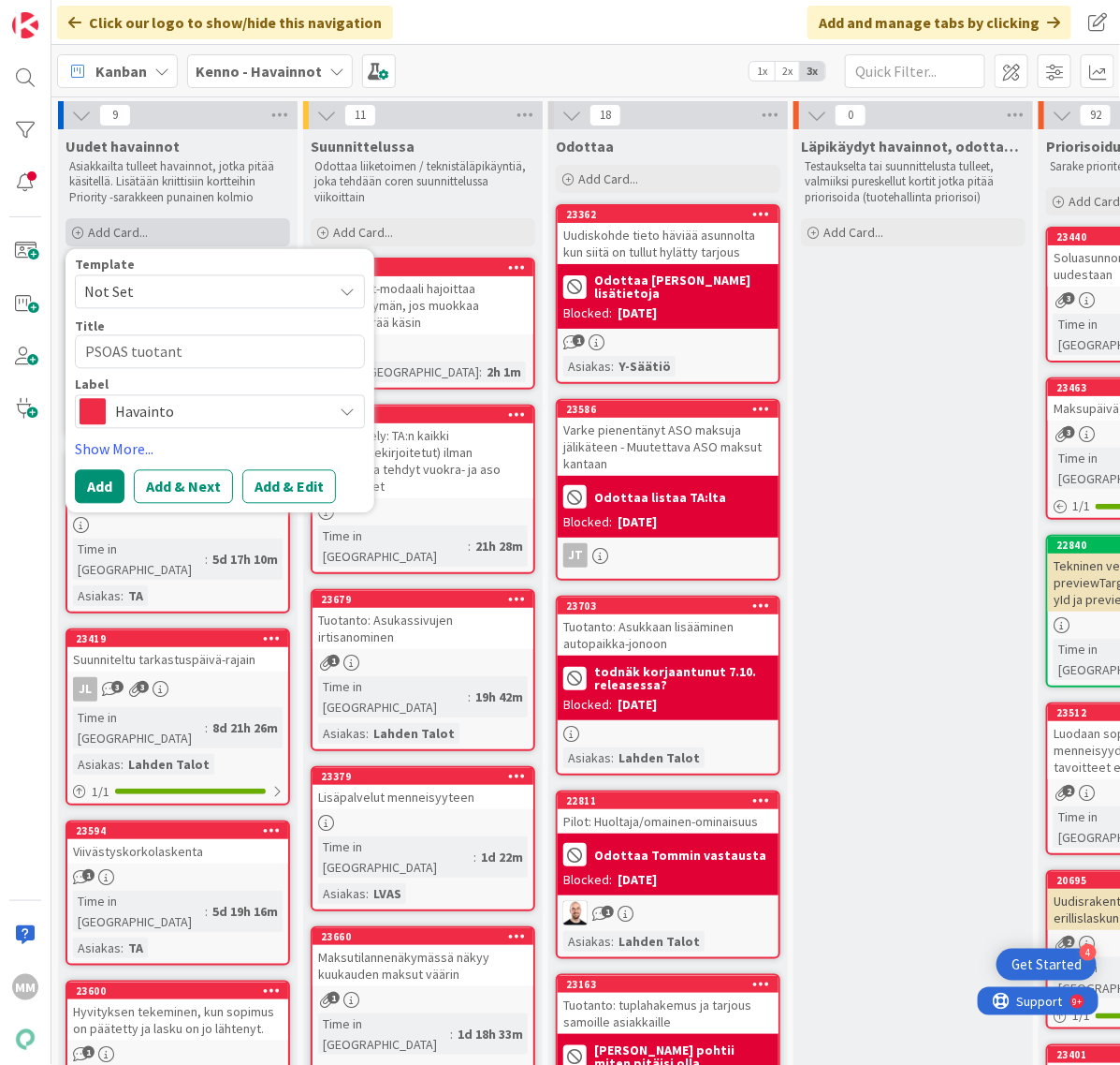
type textarea "PSOAS tuotanto"
type textarea "x"
type textarea "PSOAS tuotanto"
type textarea "x"
type textarea "PSOAS tuotanto a"
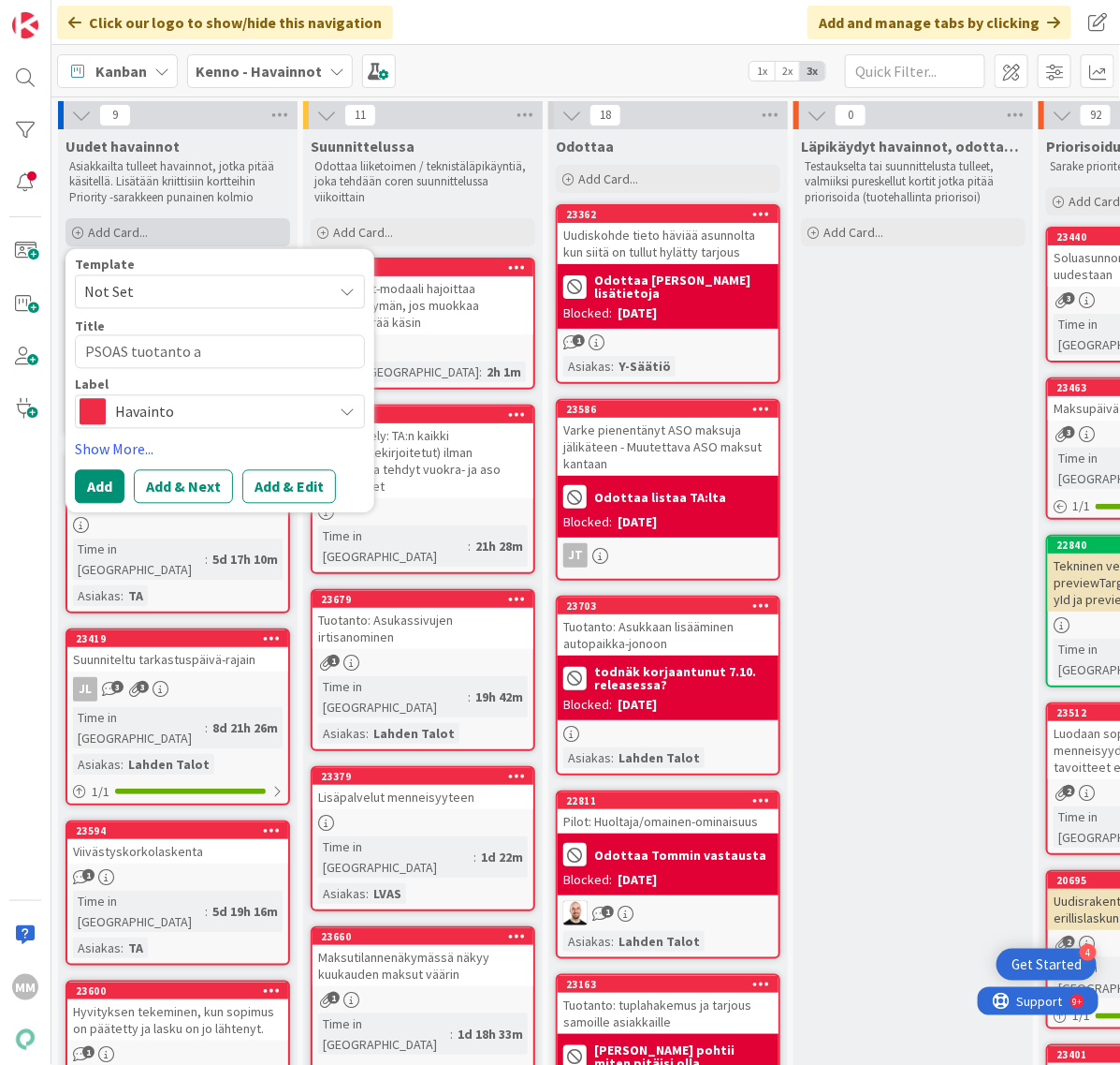
type textarea "x"
type textarea "PSOAS tuotanto av"
type textarea "x"
type textarea "PSOAS tuotanto ava"
type textarea "x"
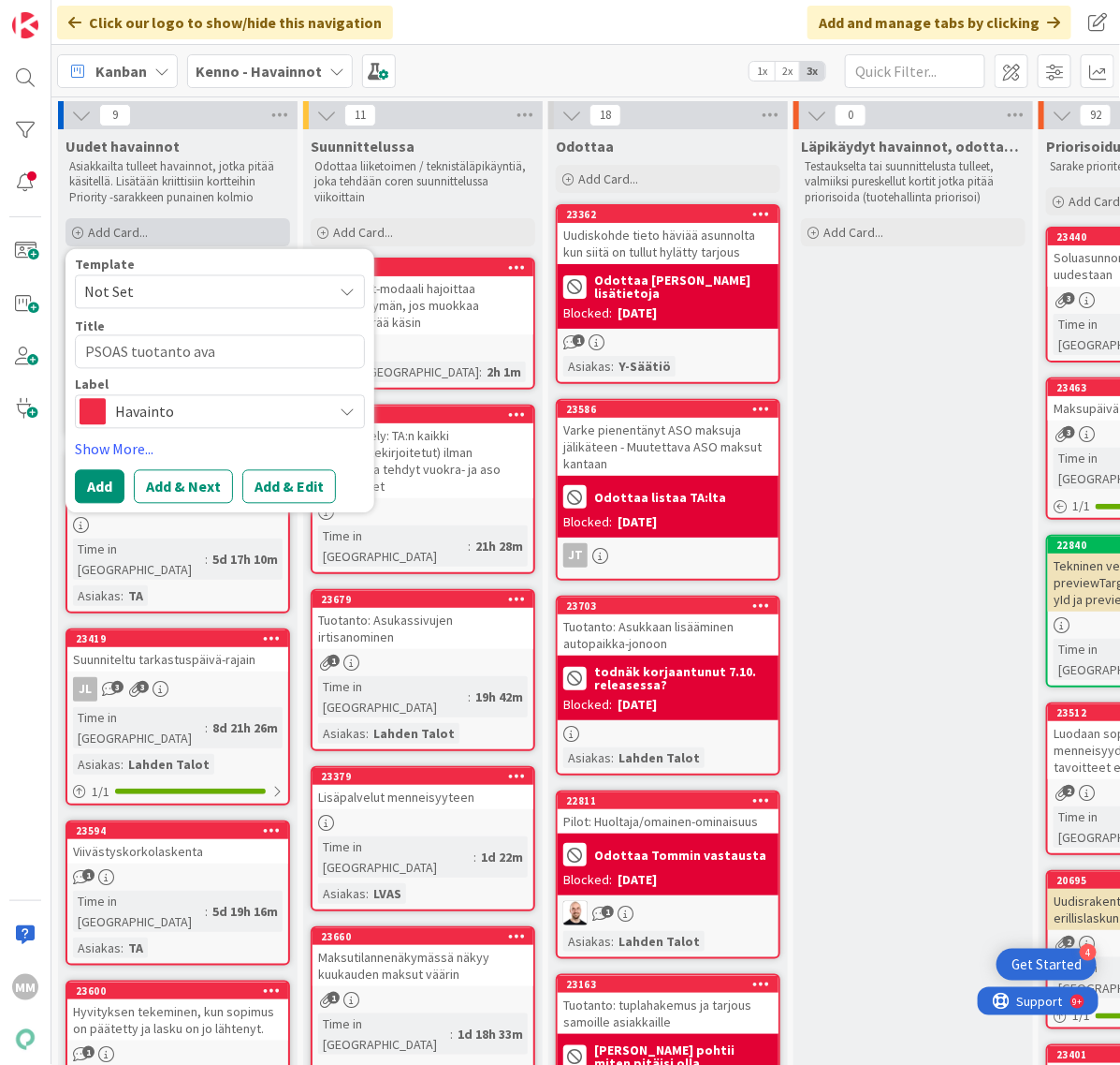
type textarea "PSOAS tuotanto avai"
type textarea "x"
type textarea "PSOAS tuotanto avain"
type textarea "x"
type textarea "PSOAS tuotanto avainh"
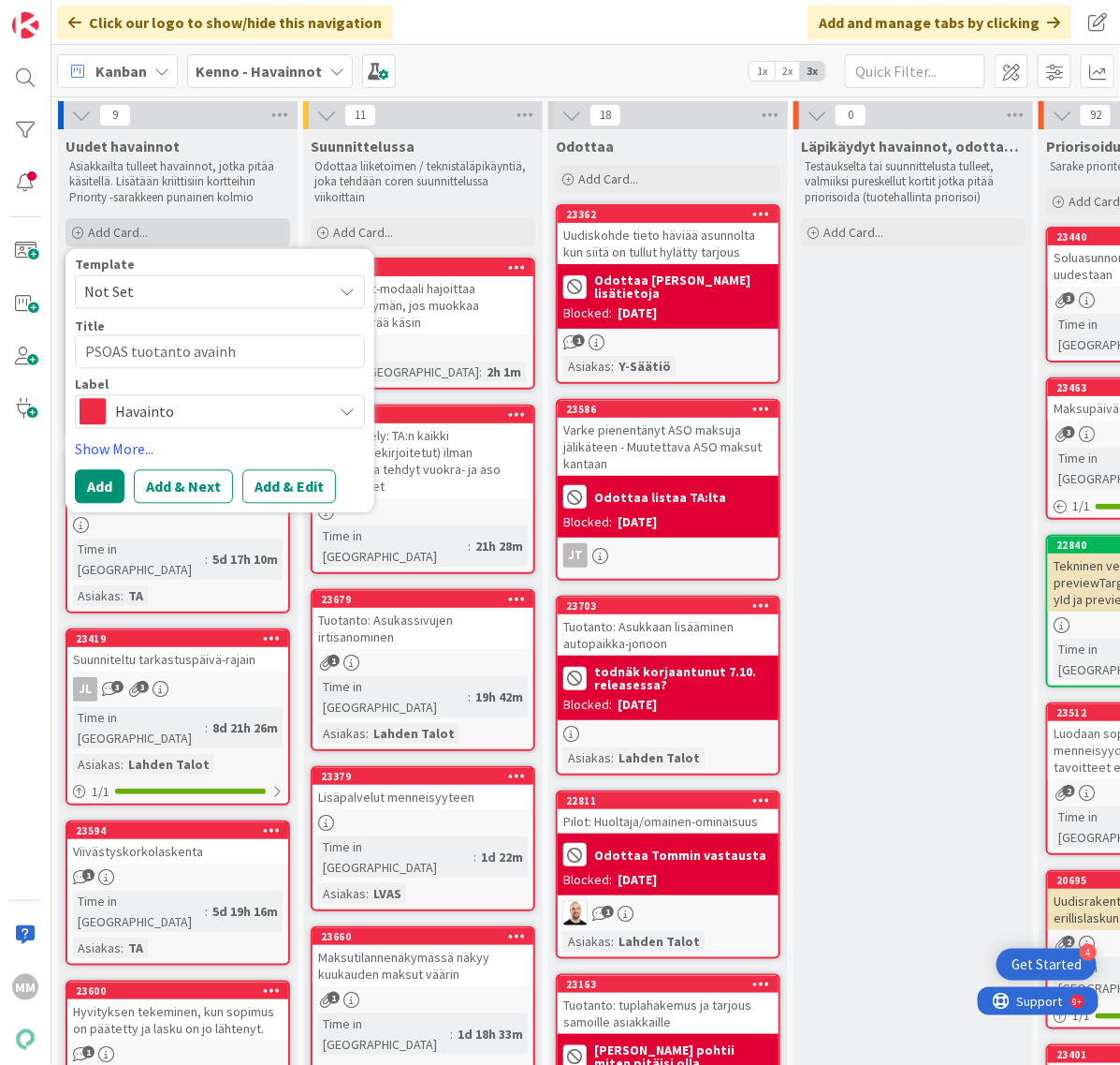
type textarea "x"
type textarea "PSOAS tuotanto avainha"
type textarea "x"
type textarea "PSOAS tuotanto avainhal"
type textarea "x"
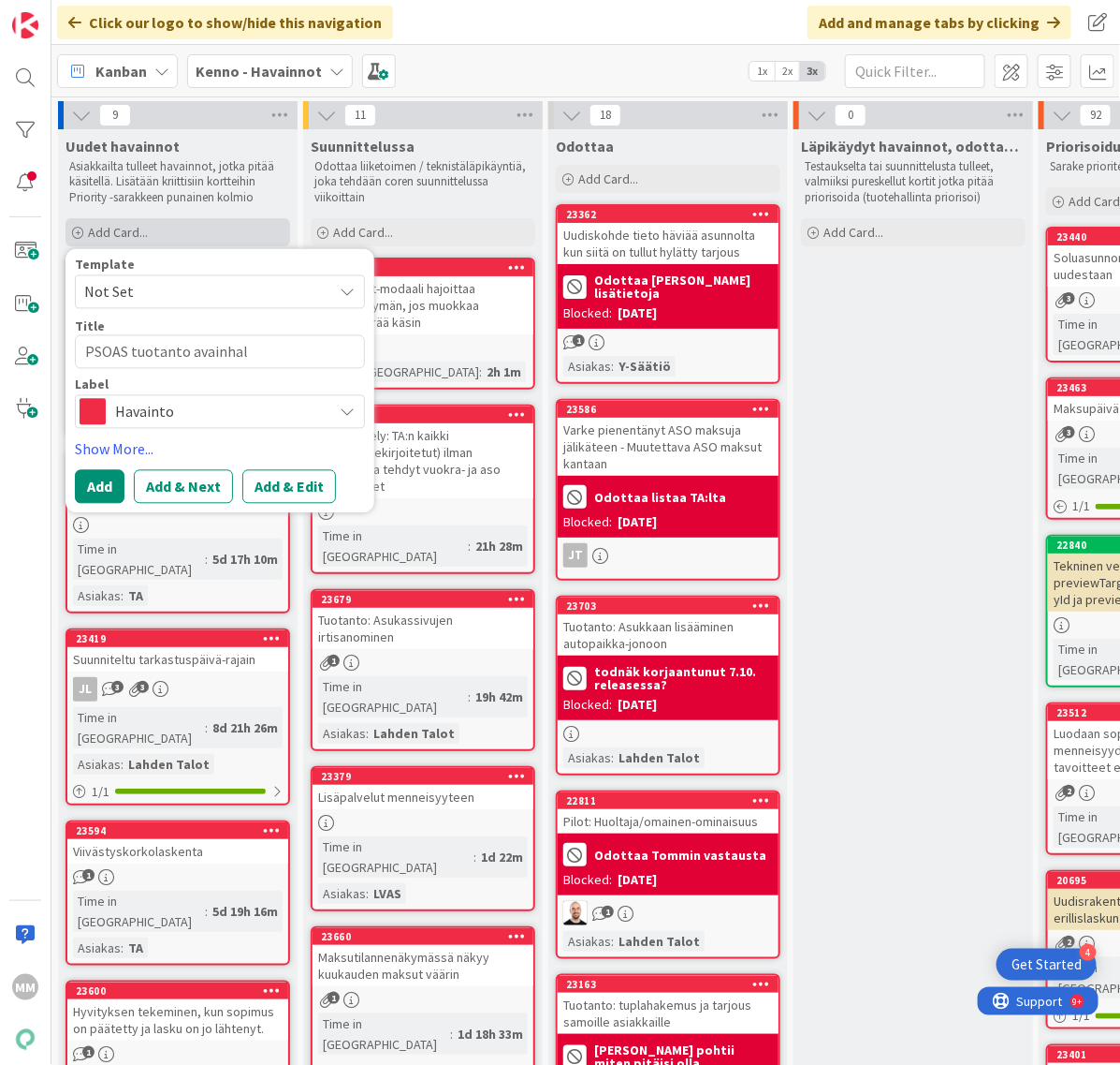
type textarea "PSOAS tuotanto avainhall"
type textarea "x"
type textarea "PSOAS tuotanto avainhalli"
type textarea "x"
type textarea "PSOAS tuotanto avainhallin"
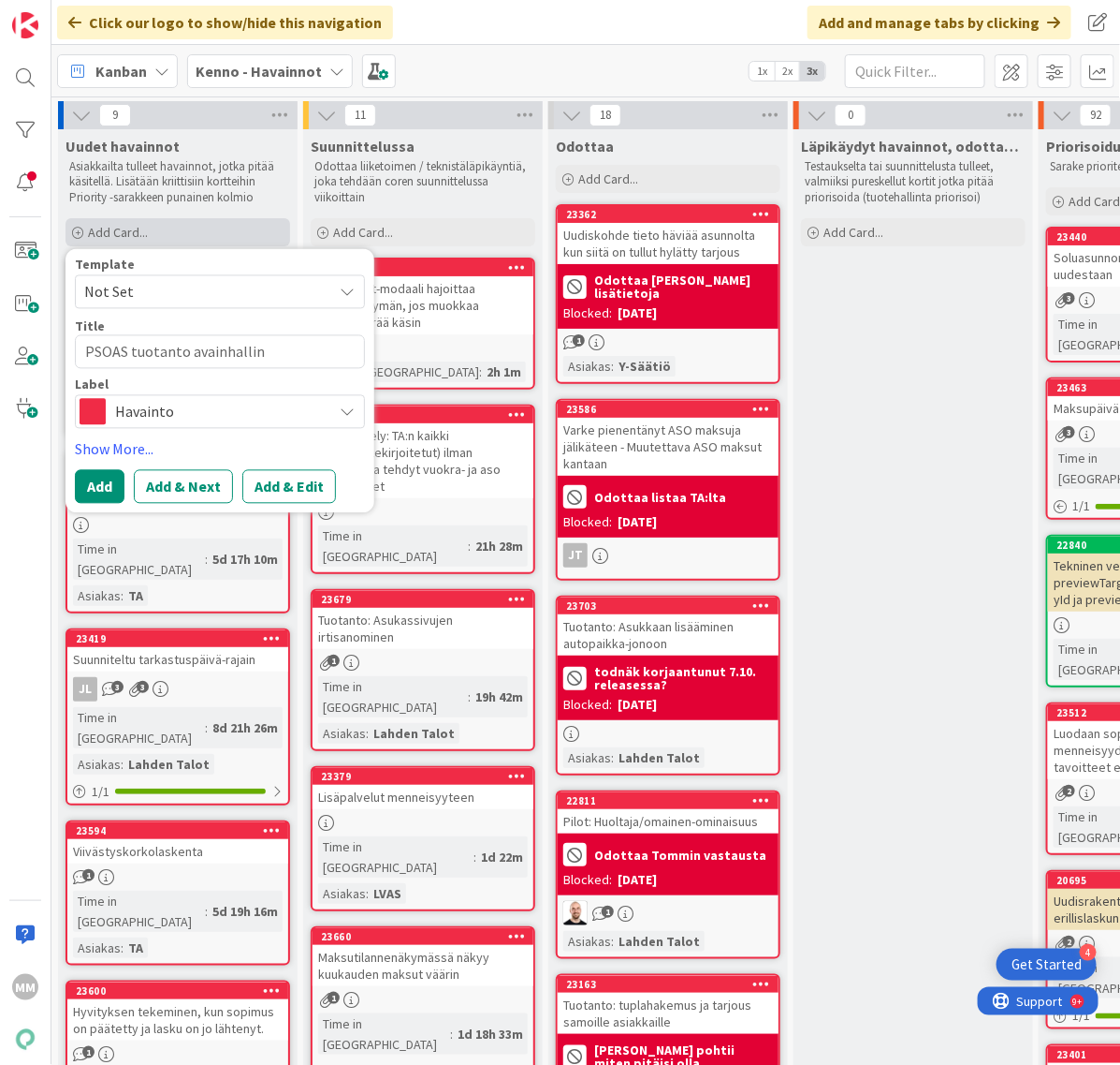
type textarea "x"
type textarea "PSOAS tuotanto avainhallint"
type textarea "x"
type textarea "PSOAS tuotanto avainhallinta"
type textarea "x"
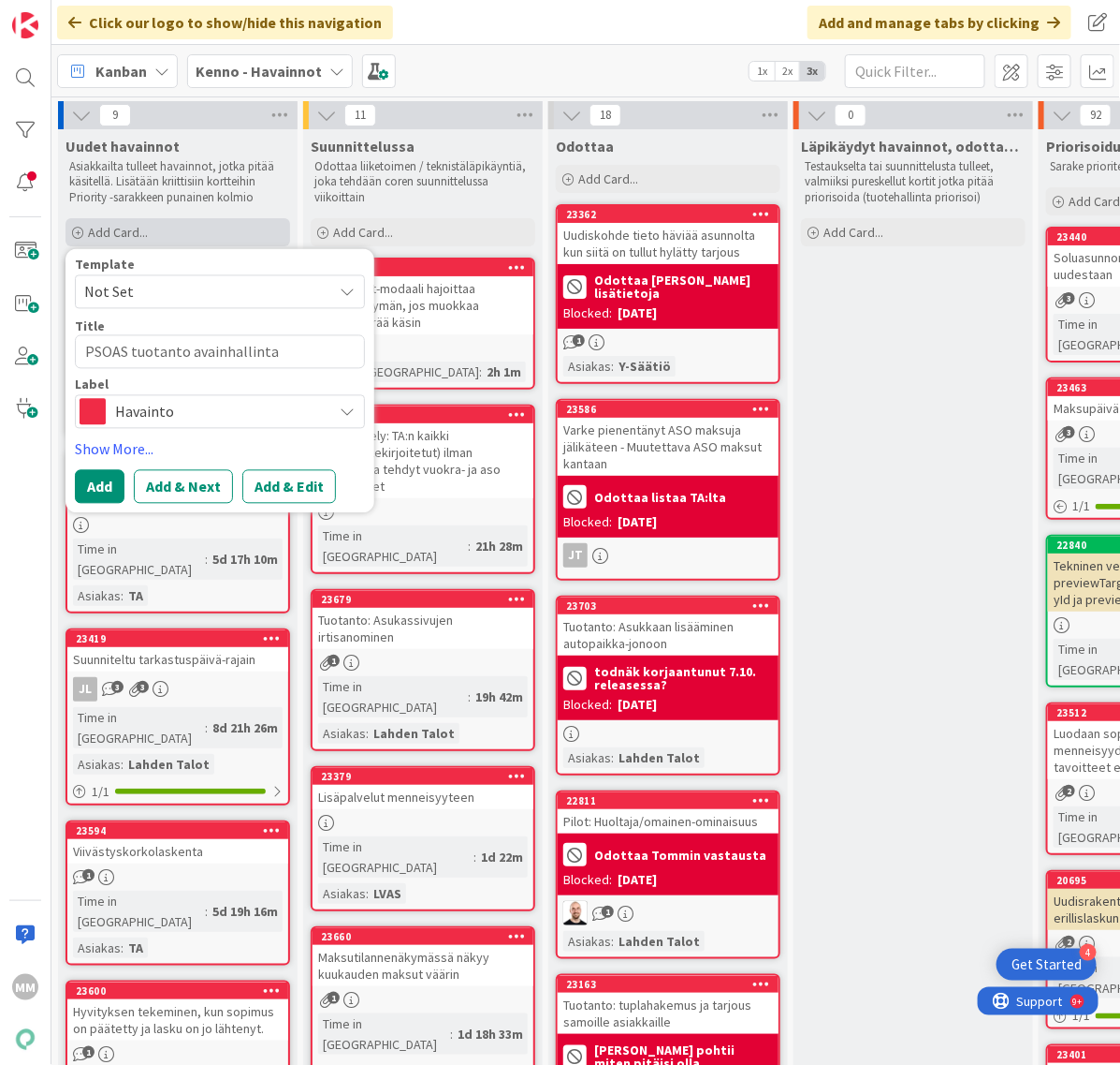
type textarea "PSOAS tuotanto avainhallinta"
type textarea "x"
type textarea "PSOAS tuotanto avainhallinta e"
type textarea "x"
type textarea "PSOAS tuotanto avainhallinta ei"
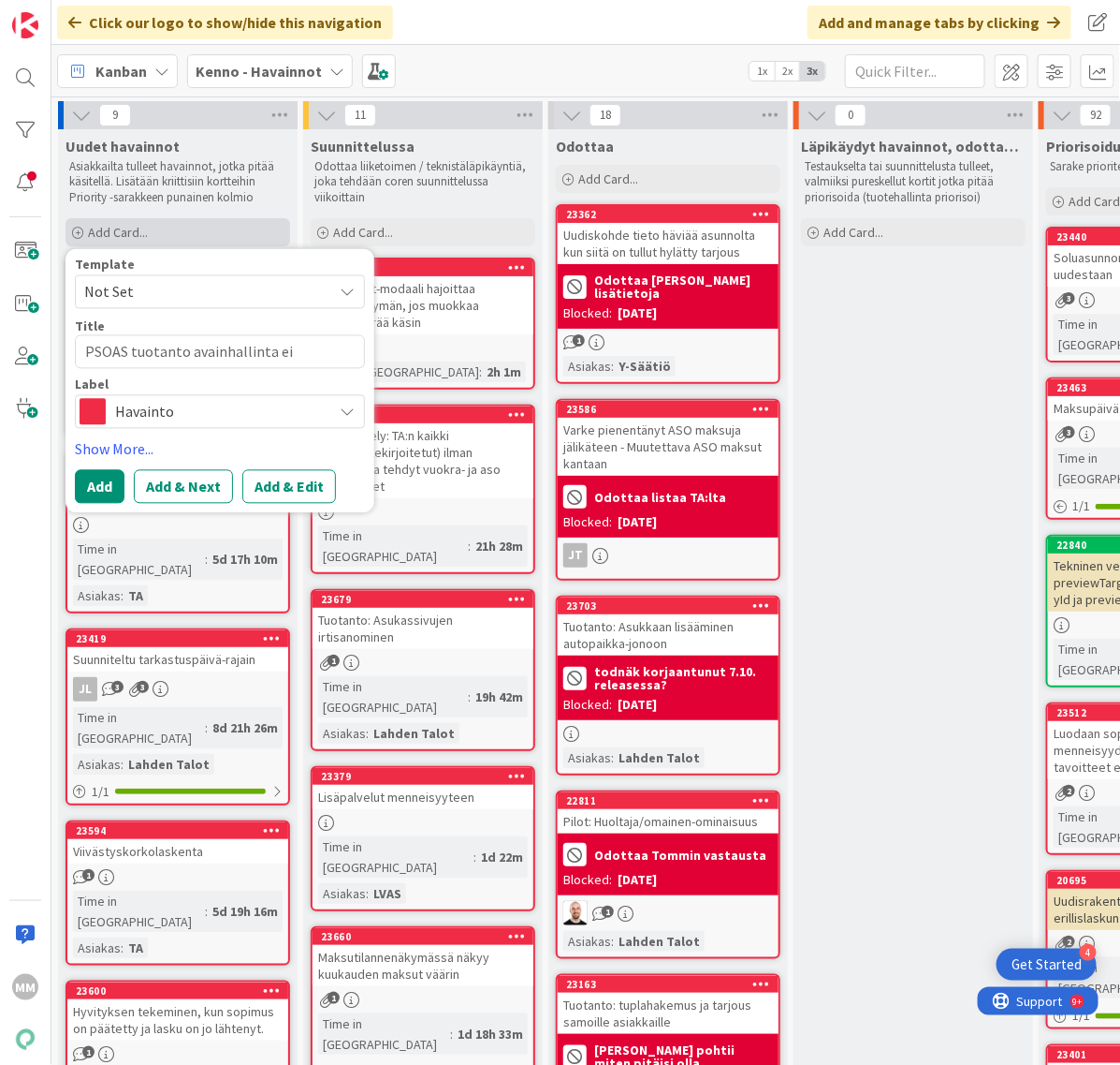
type textarea "x"
type textarea "PSOAS tuotanto avainhallinta ei"
type textarea "x"
type textarea "PSOAS tuotanto avainhallinta ei n"
type textarea "x"
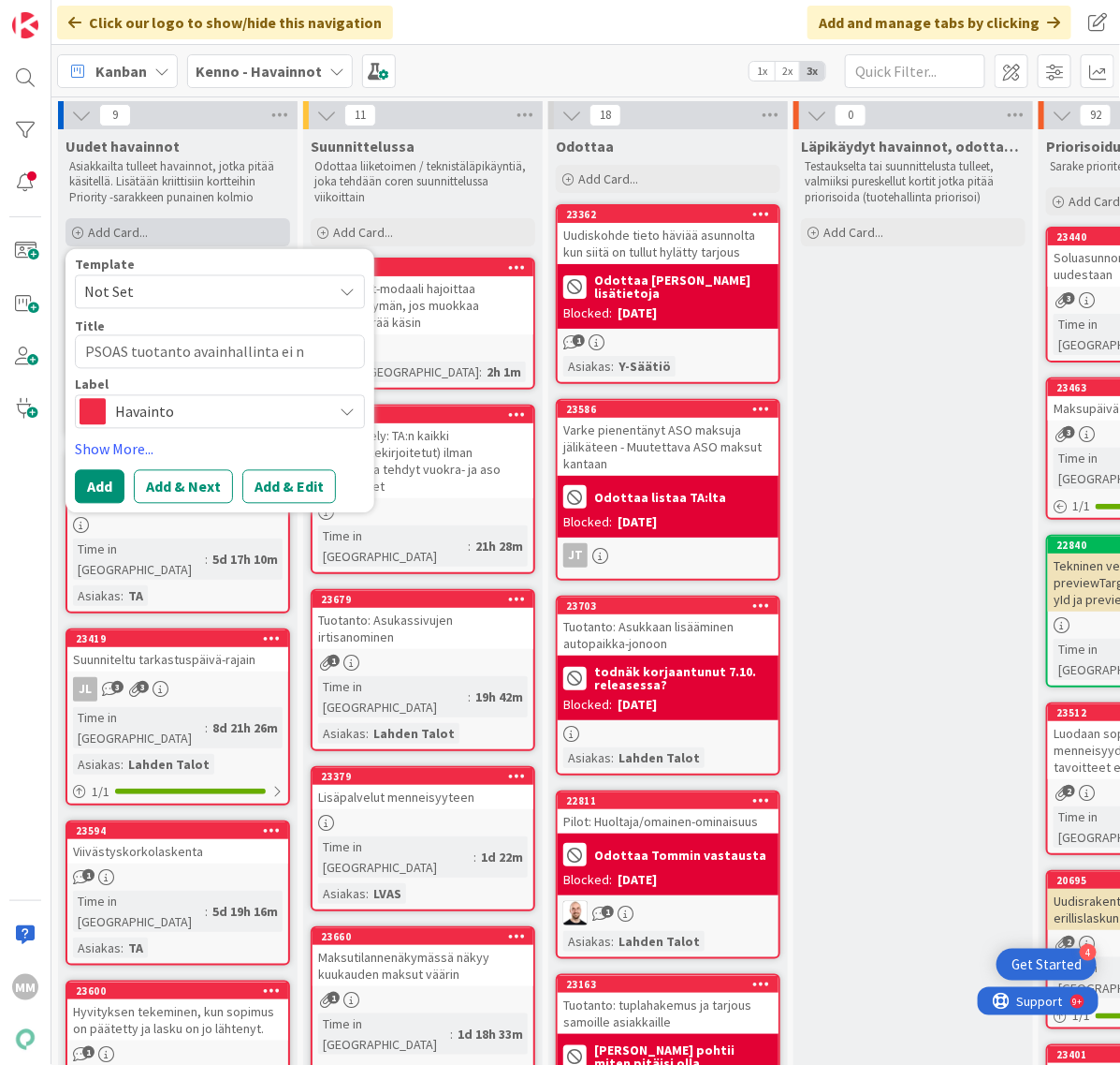
type textarea "PSOAS tuotanto avainhallinta ei nä"
type textarea "x"
type textarea "PSOAS tuotanto avainhallinta ei näy"
type textarea "x"
type textarea "PSOAS tuotanto avainhallinta ei näy"
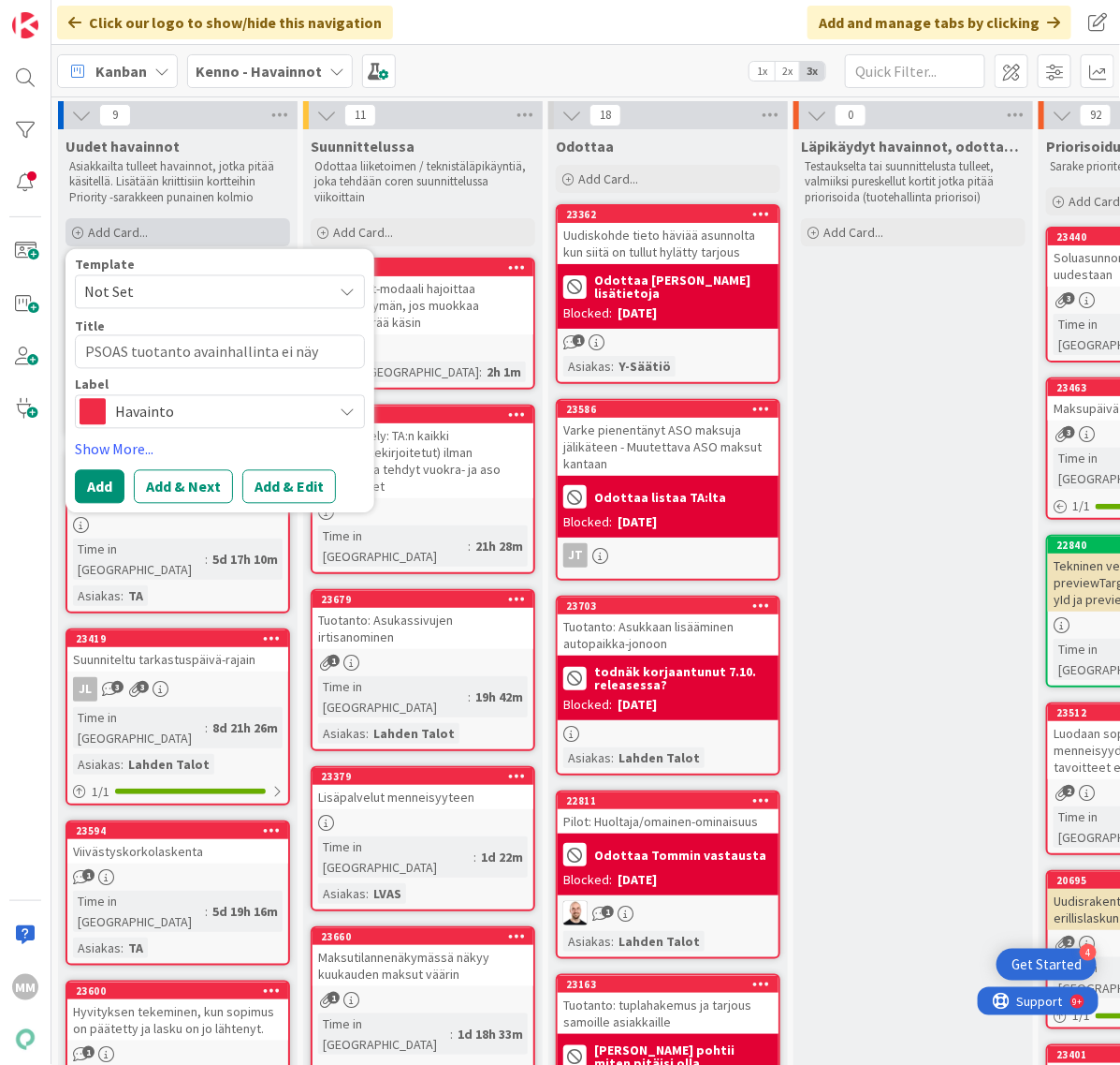
type textarea "x"
type textarea "PSOAS tuotanto avainhallinta ei näy k"
type textarea "x"
type textarea "PSOAS tuotanto avainhallinta ei näy ka"
type textarea "x"
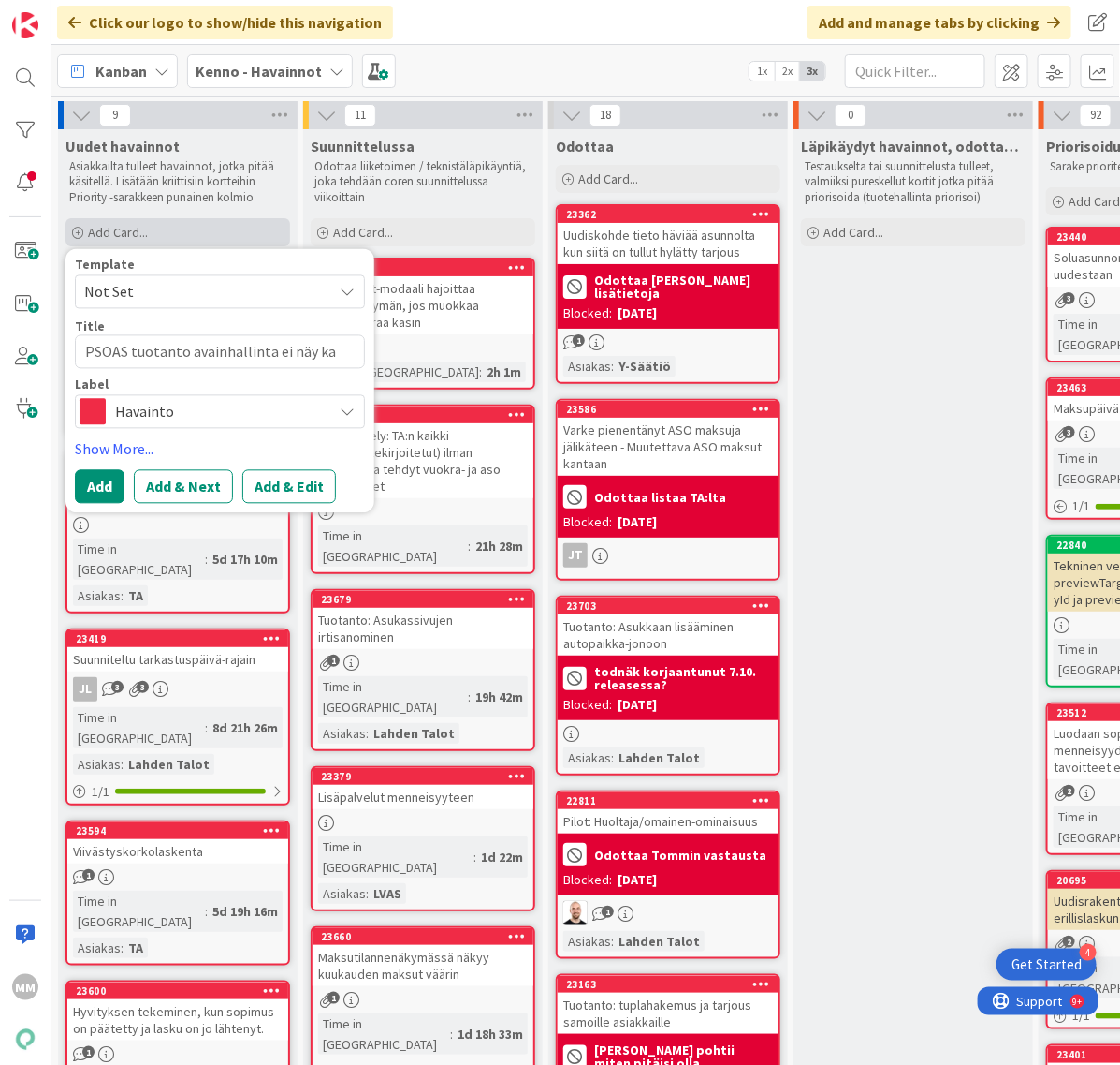
type textarea "PSOAS tuotanto avainhallinta ei näy kai"
type textarea "x"
type textarea "PSOAS tuotanto avainhallinta ei näy kaik"
type textarea "x"
type textarea "PSOAS tuotanto avainhallinta ei näy kaiki"
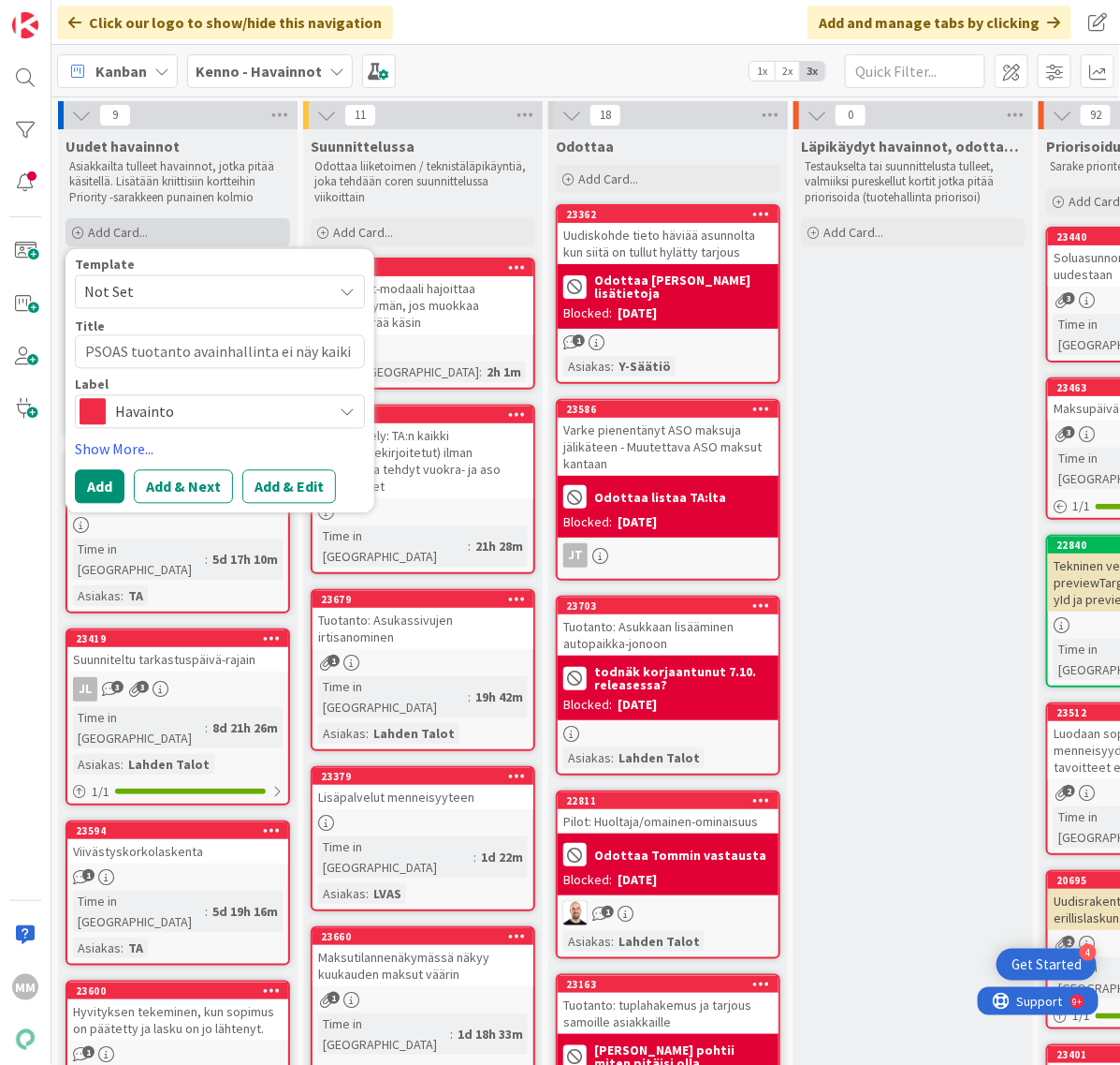
type textarea "x"
type textarea "PSOAS tuotanto avainhallinta ei näy kaikil"
type textarea "x"
type textarea "PSOAS tuotanto avainhallinta ei näy kaikill"
type textarea "x"
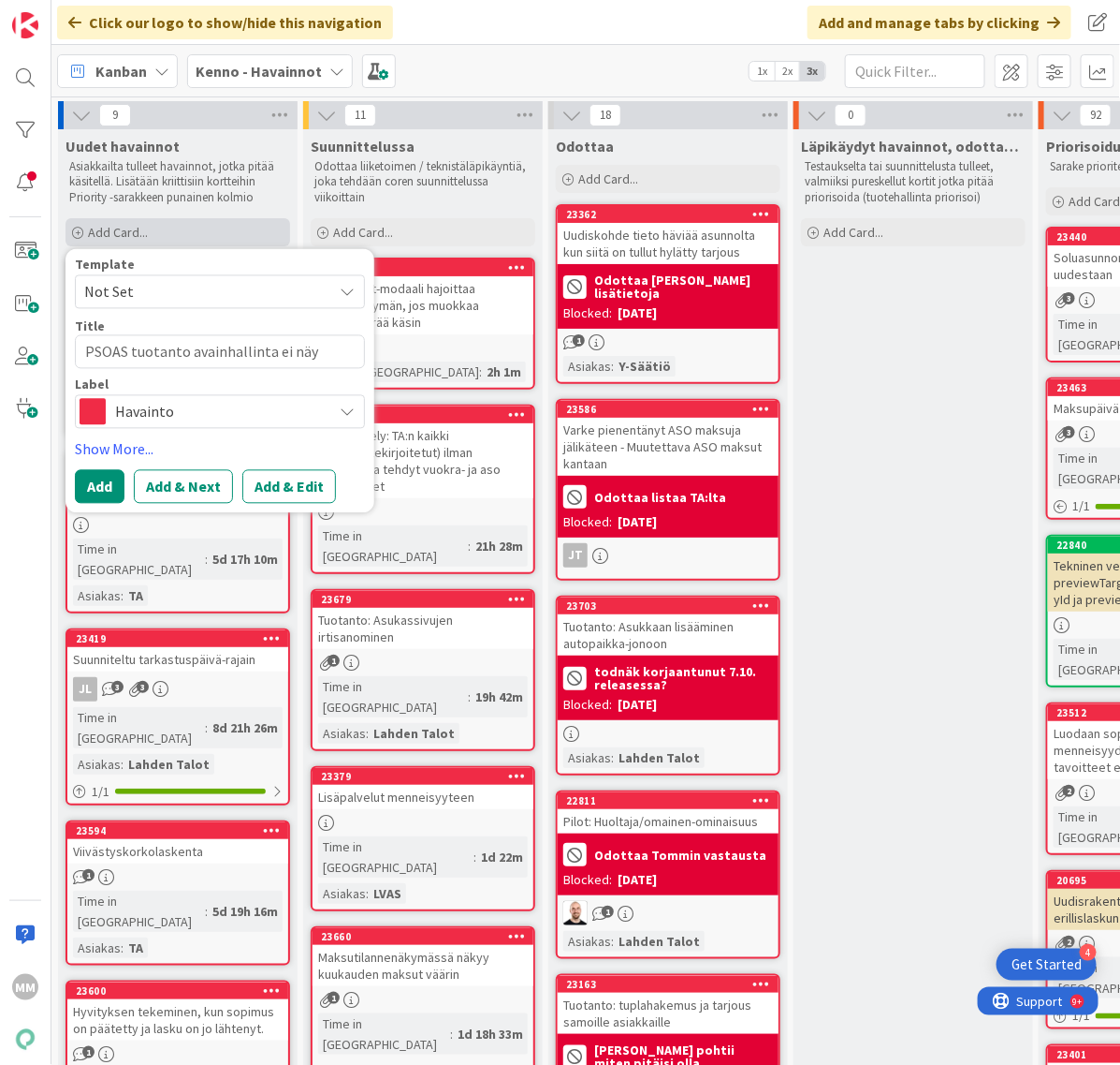
type textarea "PSOAS tuotanto avainhallinta ei näy kaikilla"
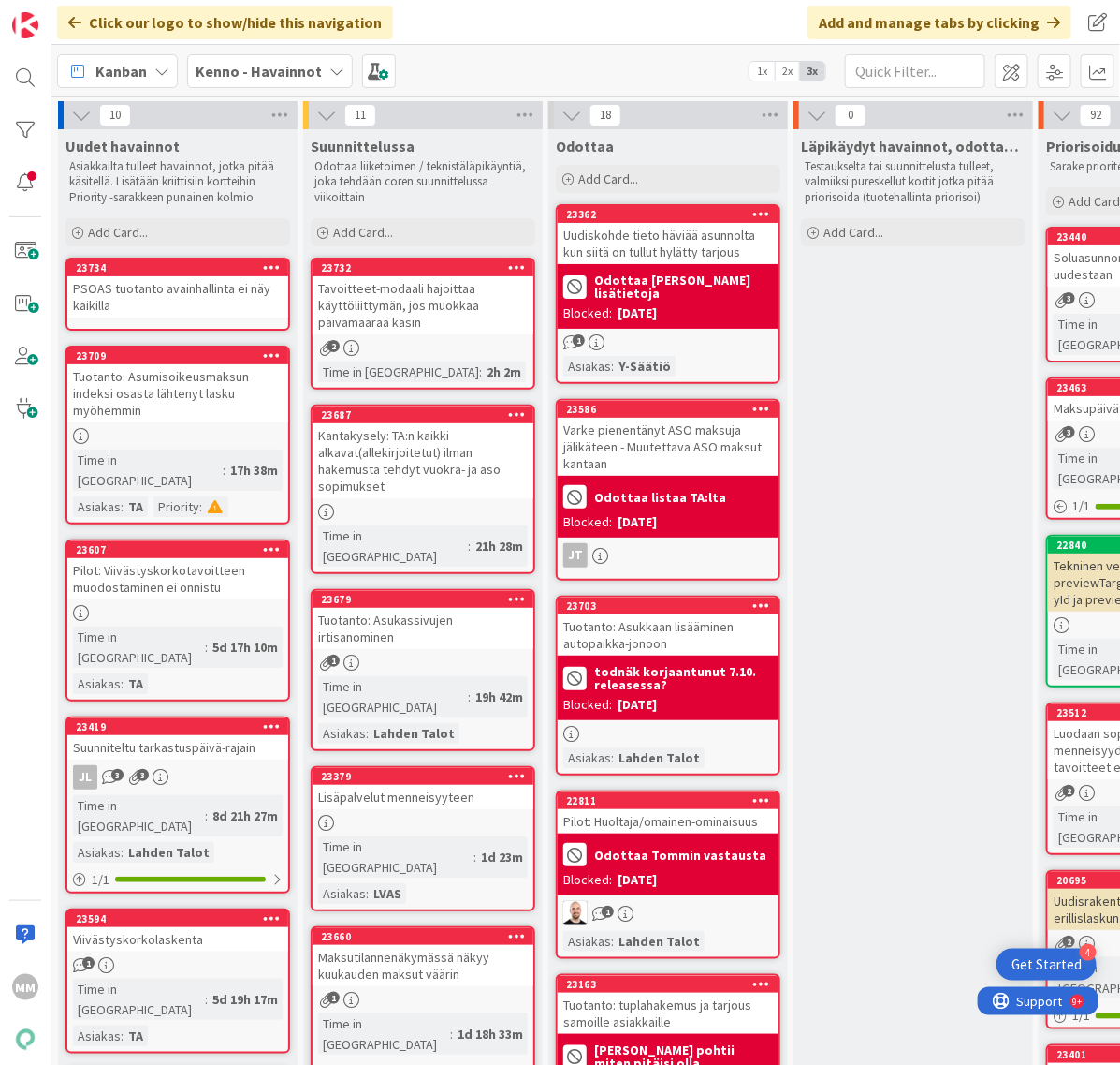
click at [195, 312] on div "PSOAS tuotanto avainhallinta ei näy kaikilla" at bounding box center [178, 296] width 221 height 41
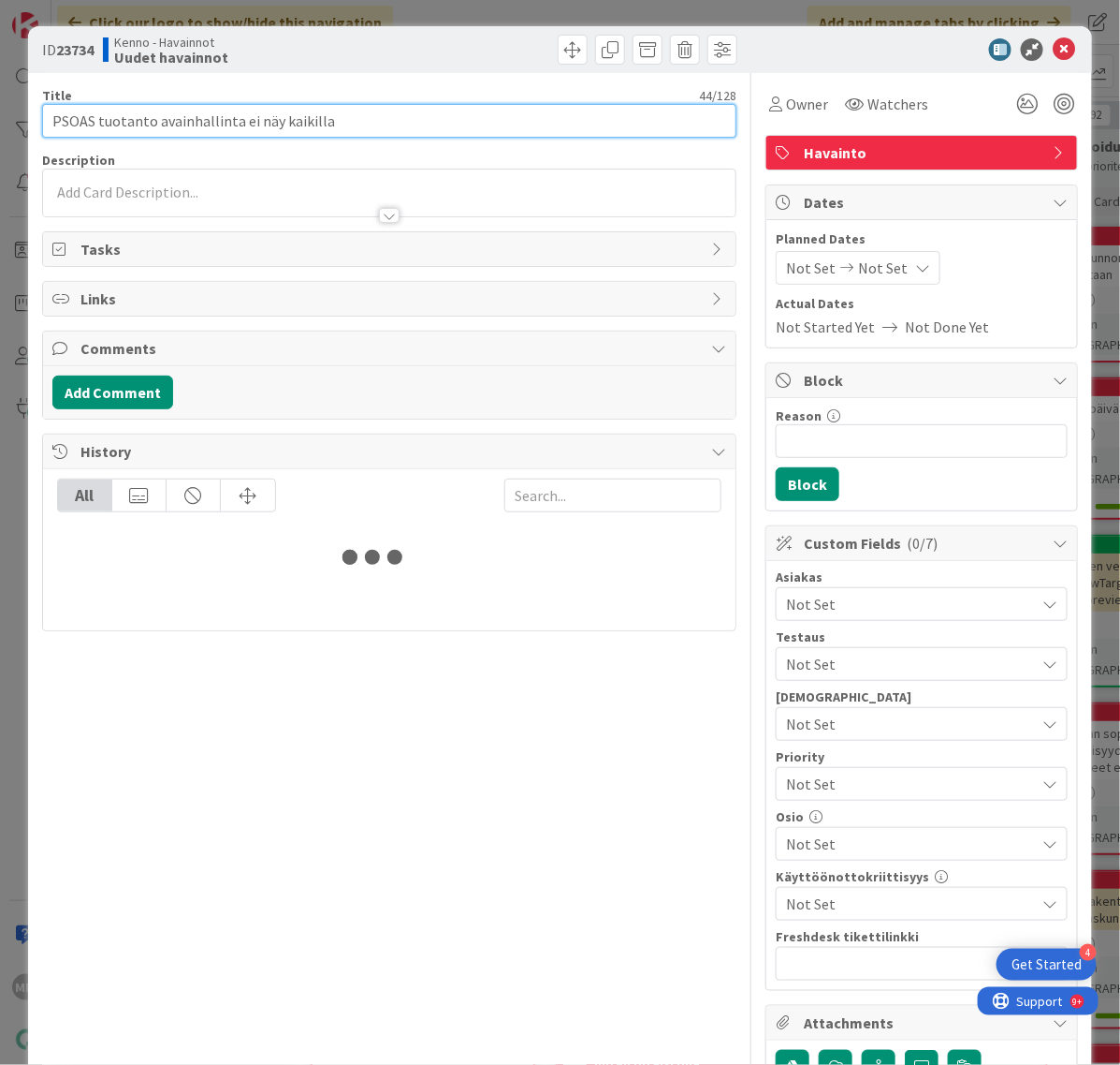
click at [220, 136] on input "PSOAS tuotanto avainhallinta ei näy kaikilla" at bounding box center [389, 120] width 695 height 33
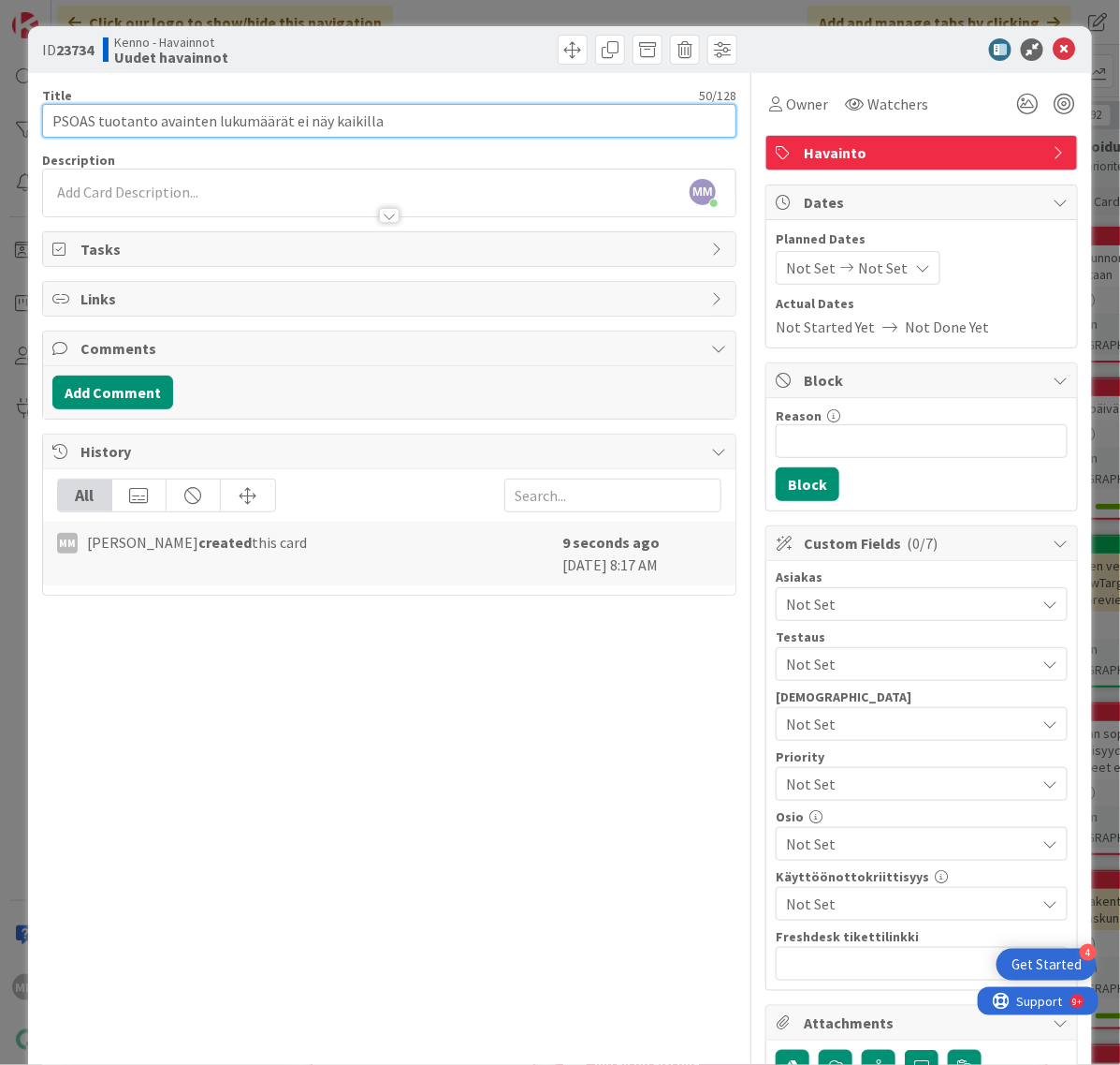
type input "PSOAS tuotanto avainten lukumäärät ei näy kaikilla"
click at [129, 199] on div at bounding box center [389, 206] width 693 height 20
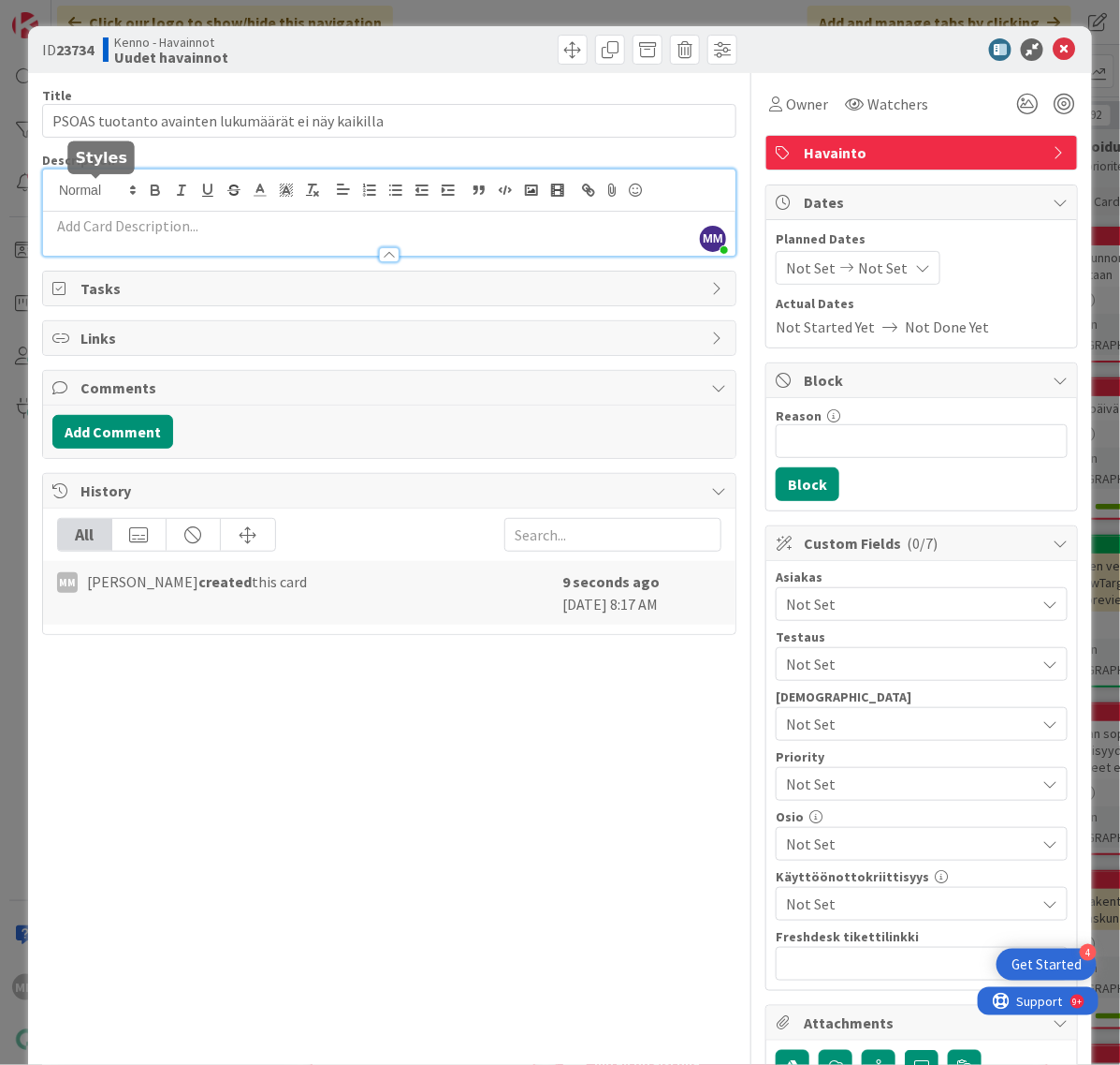
click at [138, 258] on div "Title 50 / 128 PSOAS tuotanto avainten lukumäärät ei näy kaikilla Description M…" at bounding box center [389, 711] width 695 height 1276
click at [176, 235] on p at bounding box center [389, 226] width 674 height 22
click at [96, 227] on p at bounding box center [389, 226] width 674 height 22
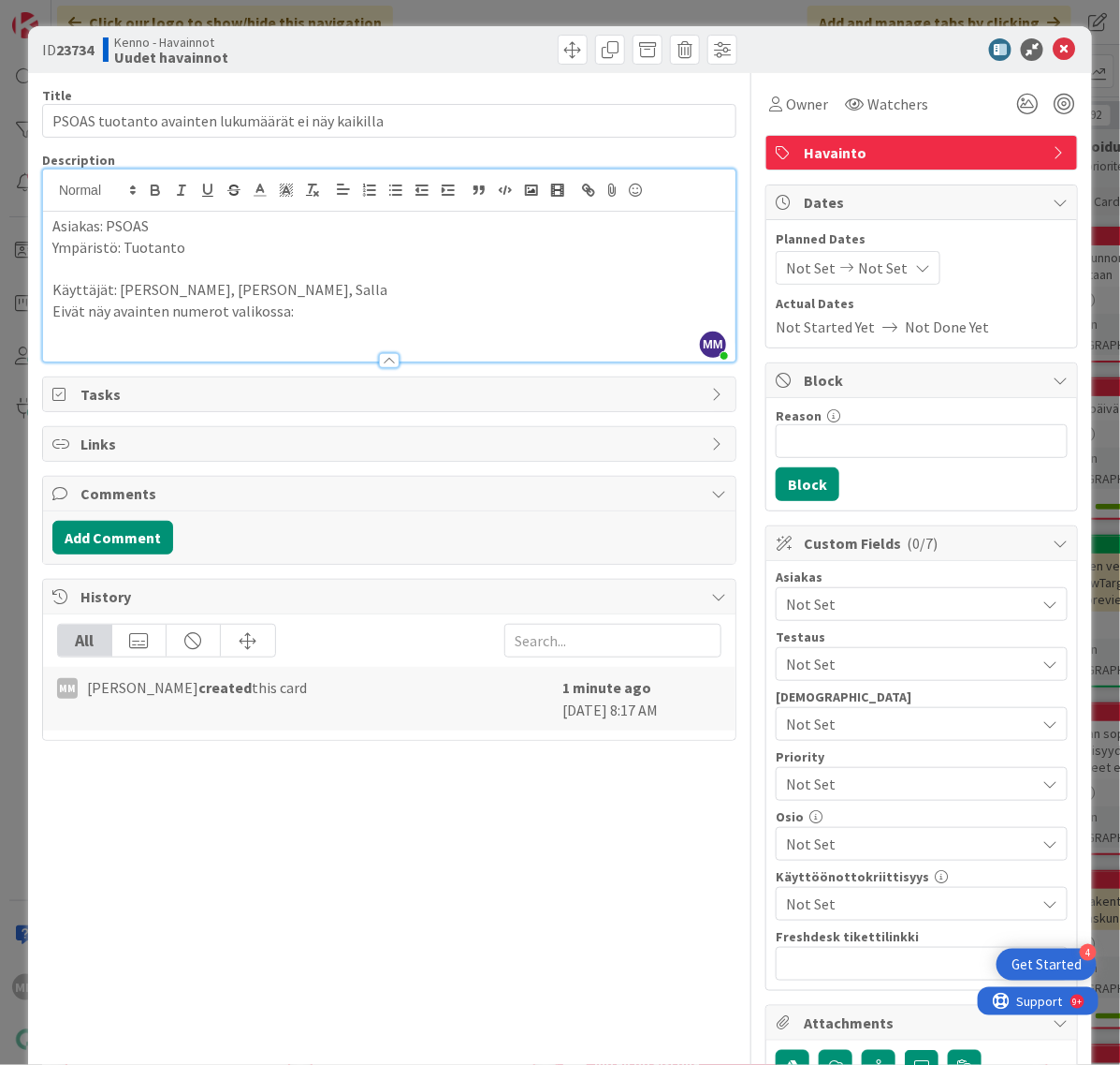
click at [211, 340] on p at bounding box center [389, 333] width 674 height 22
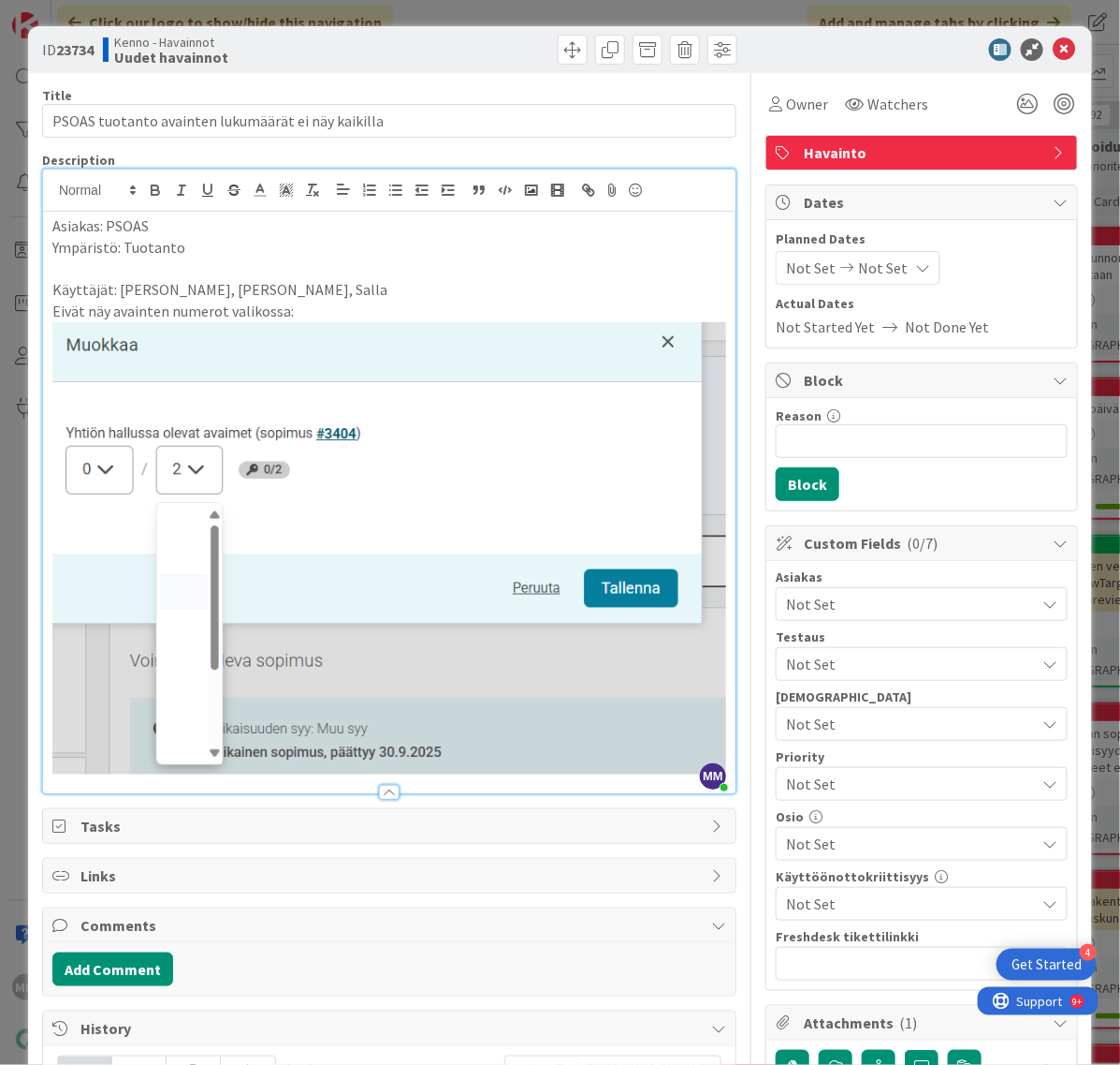
click at [305, 312] on p "Eivät näy avainten numerot valikossa:" at bounding box center [389, 537] width 674 height 474
click at [646, 311] on p "Eivät näy avainten numerot valikossa. Käyttäjällä Marjukka taas näkyy tässä val…" at bounding box center [389, 537] width 674 height 474
click at [648, 311] on p "Eivät näy avainten numerot valikossa. Käyttäjällä Marjukka taas näkyy tässä val…" at bounding box center [389, 537] width 674 height 474
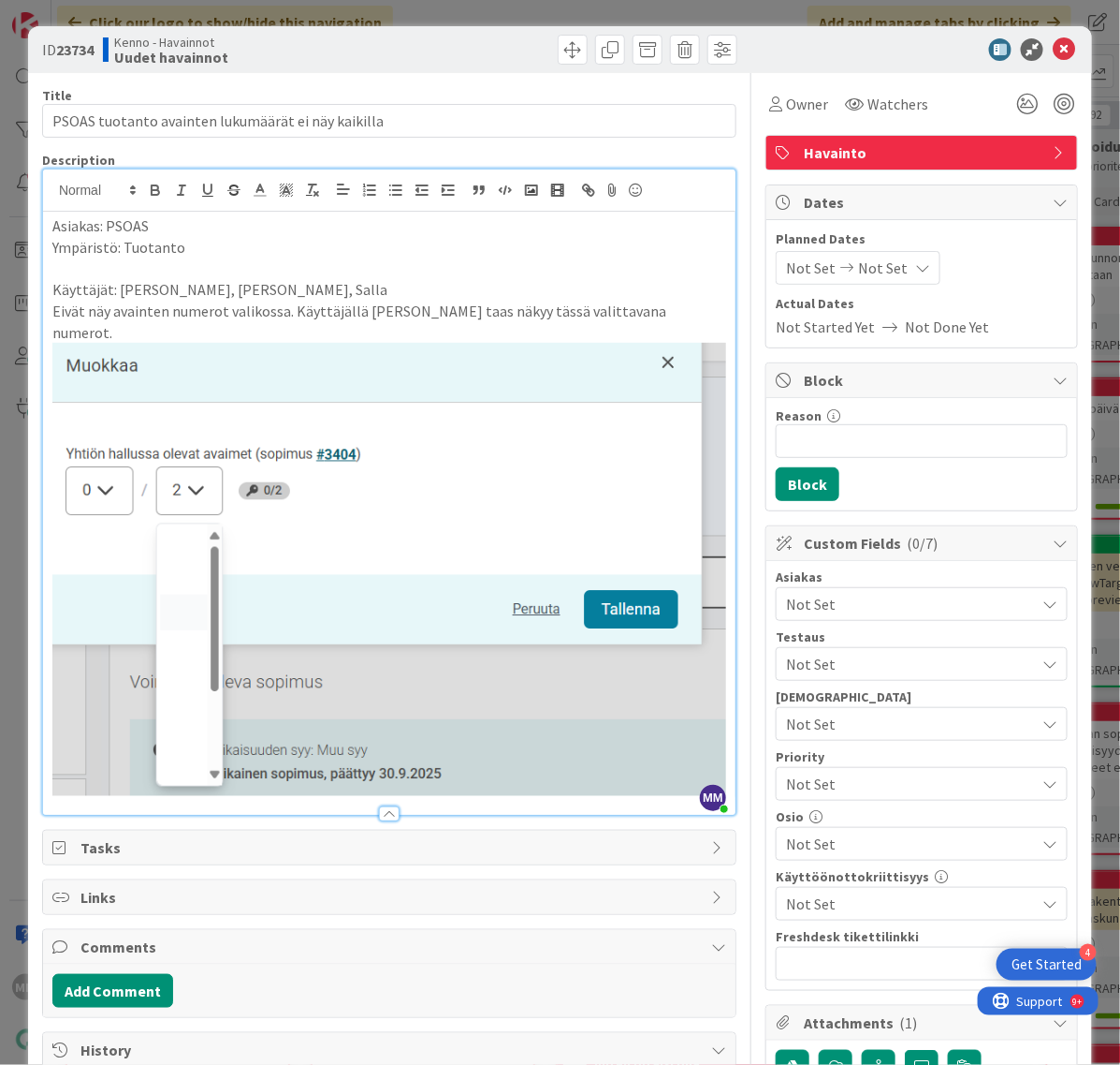
click at [235, 293] on p "Käyttäjät: Emma, Eila, Salla" at bounding box center [389, 289] width 674 height 22
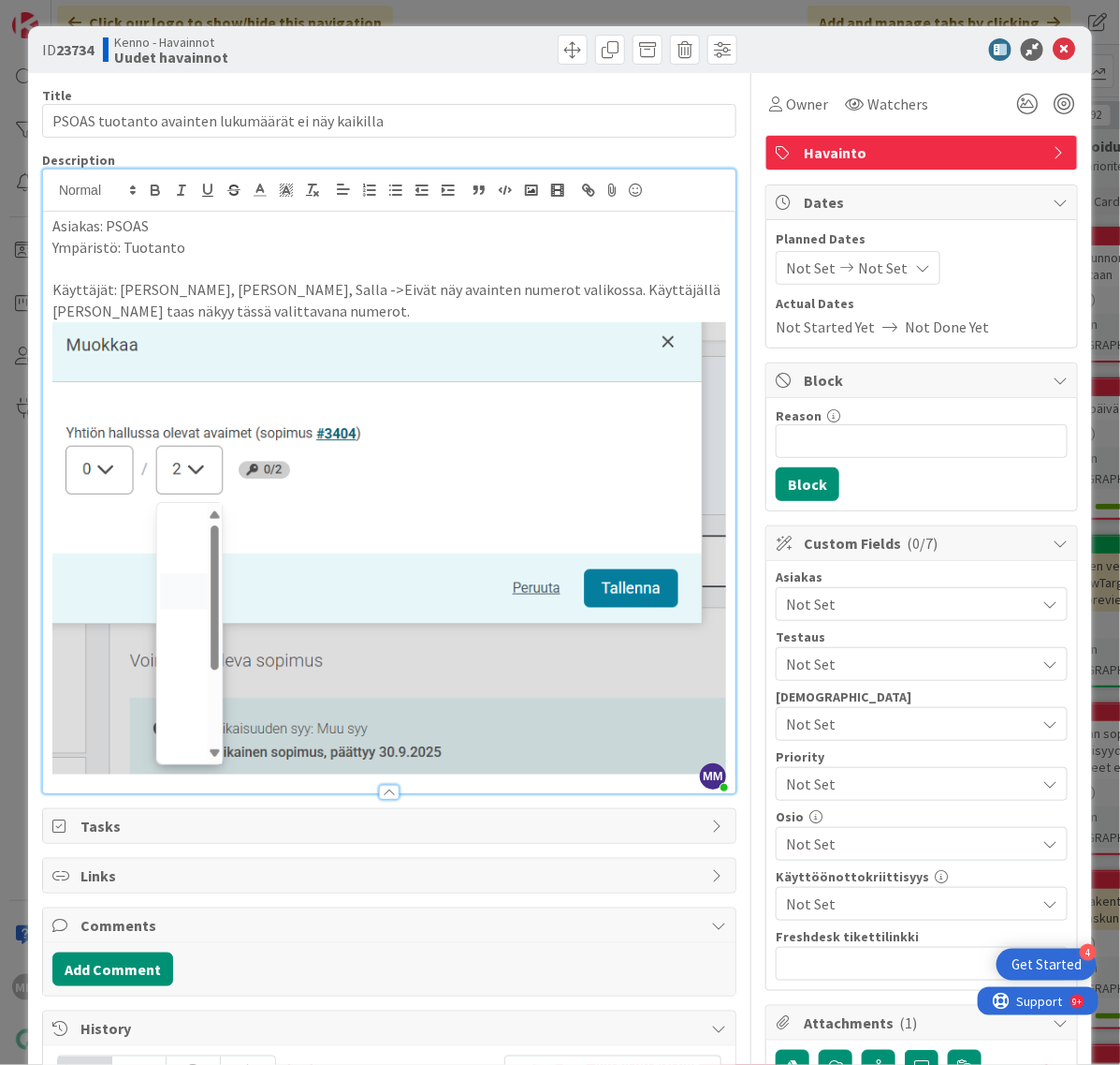
click at [478, 288] on p "Käyttäjät: Emma, Eila, Salla ->Eivät näy avainten numerot valikossa. Käyttäjäll…" at bounding box center [389, 526] width 674 height 495
click at [80, 305] on p "Käyttäjällä Marjukka taas näkyy tässä valittavana numerot." at bounding box center [389, 537] width 674 height 474
click at [1053, 45] on icon at bounding box center [1065, 50] width 23 height 23
